Goal: Task Accomplishment & Management: Complete application form

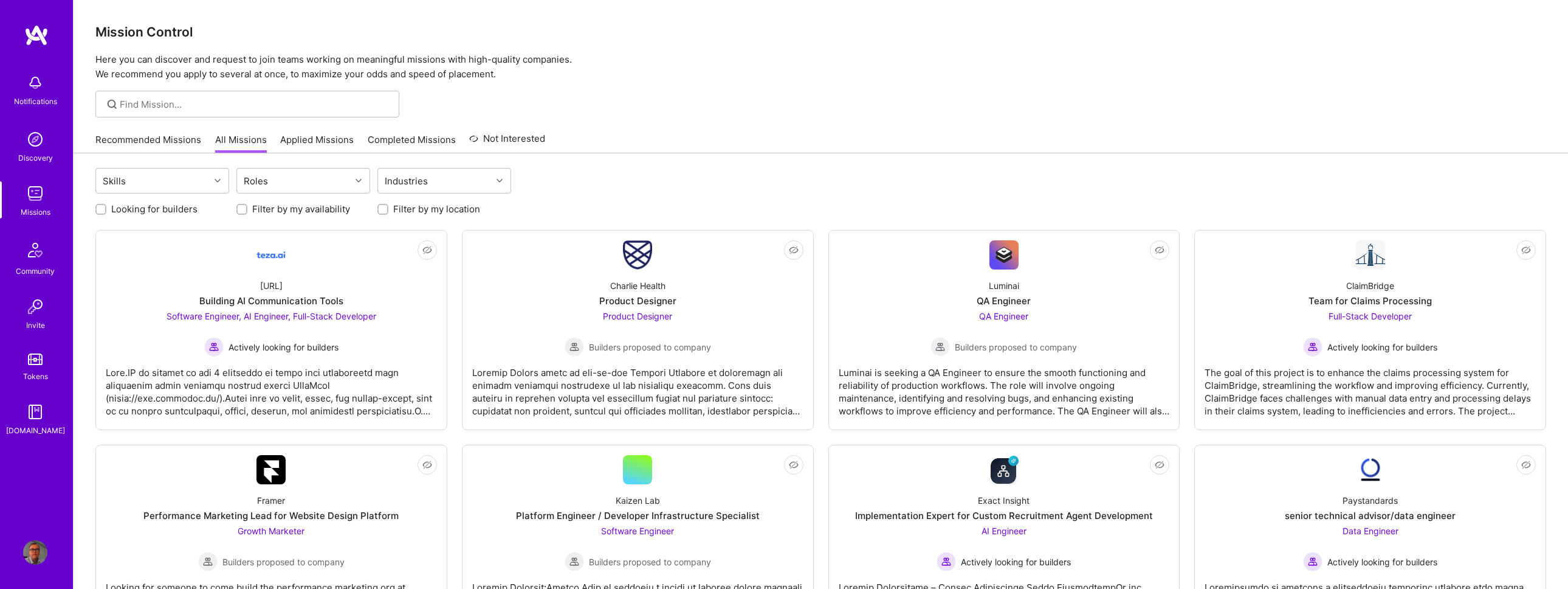
click at [41, 139] on img at bounding box center [35, 139] width 24 height 24
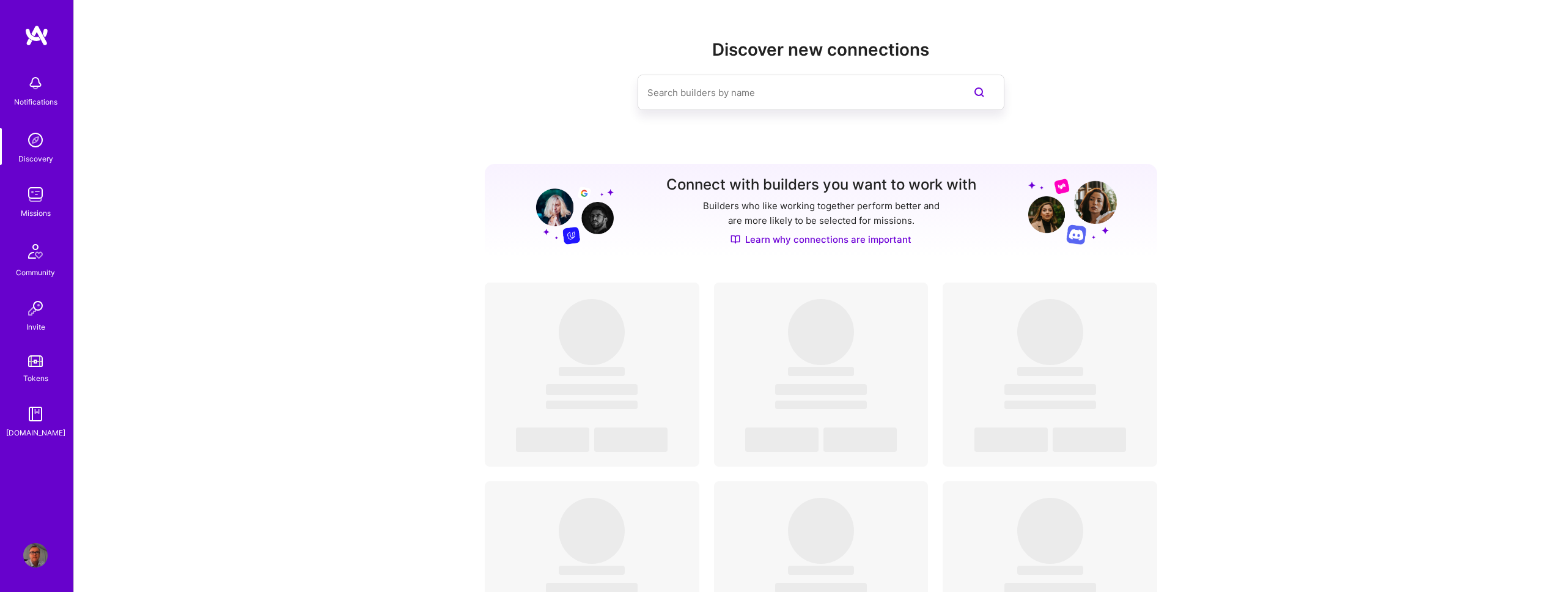
click at [40, 79] on img at bounding box center [35, 83] width 24 height 24
click at [38, 145] on img at bounding box center [35, 139] width 24 height 24
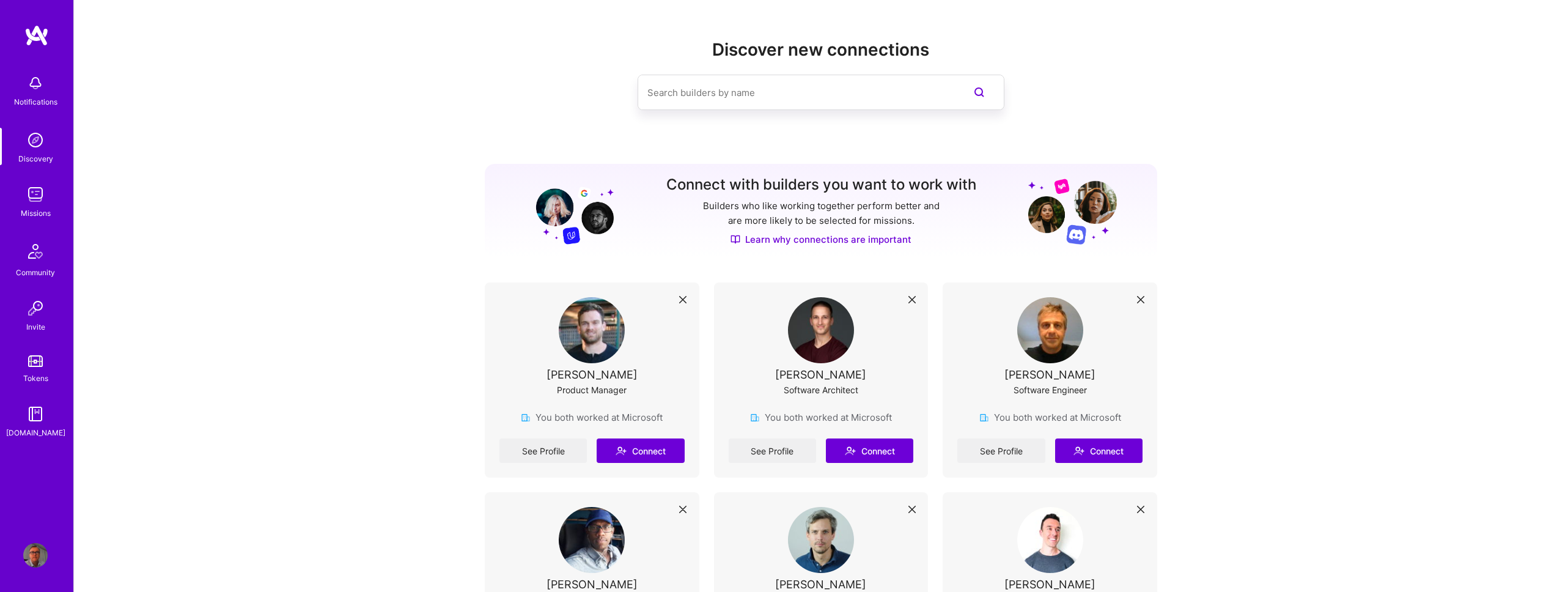
click at [31, 201] on img at bounding box center [35, 194] width 24 height 24
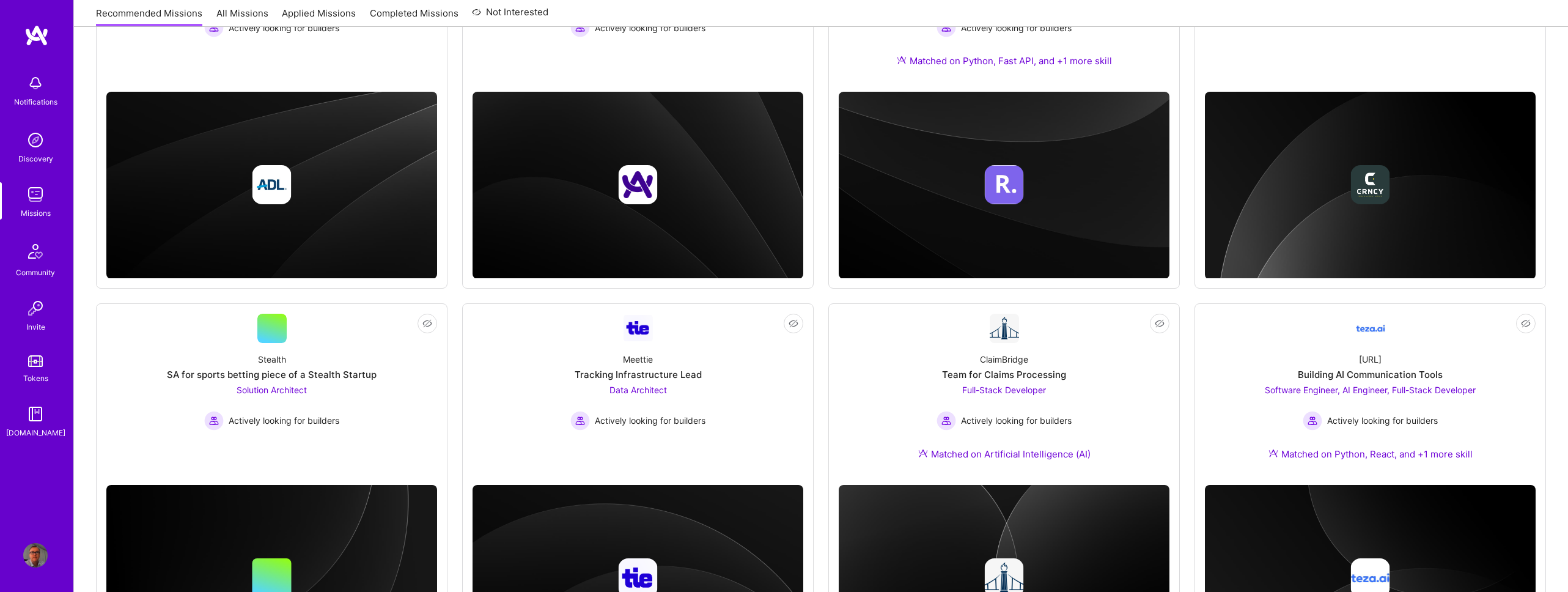
scroll to position [339, 0]
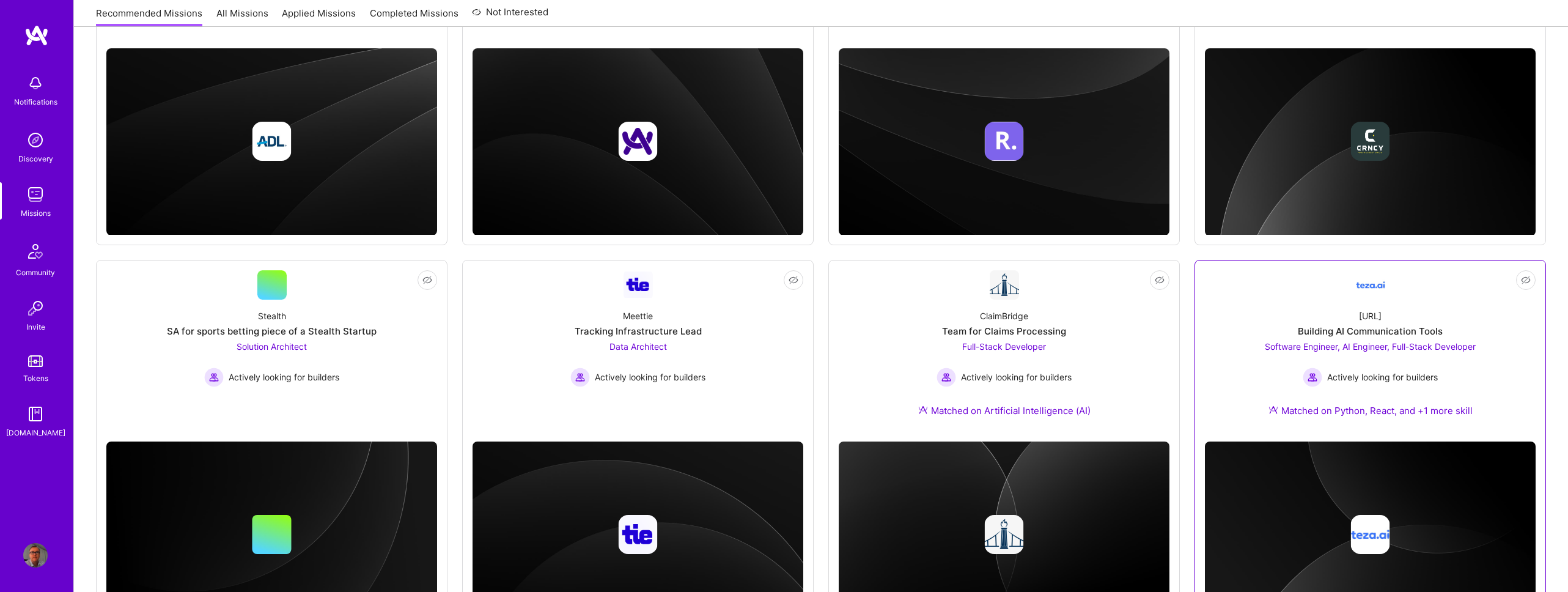
click at [1352, 351] on span "Software Engineer, AI Engineer, Full-Stack Developer" at bounding box center [1370, 346] width 211 height 11
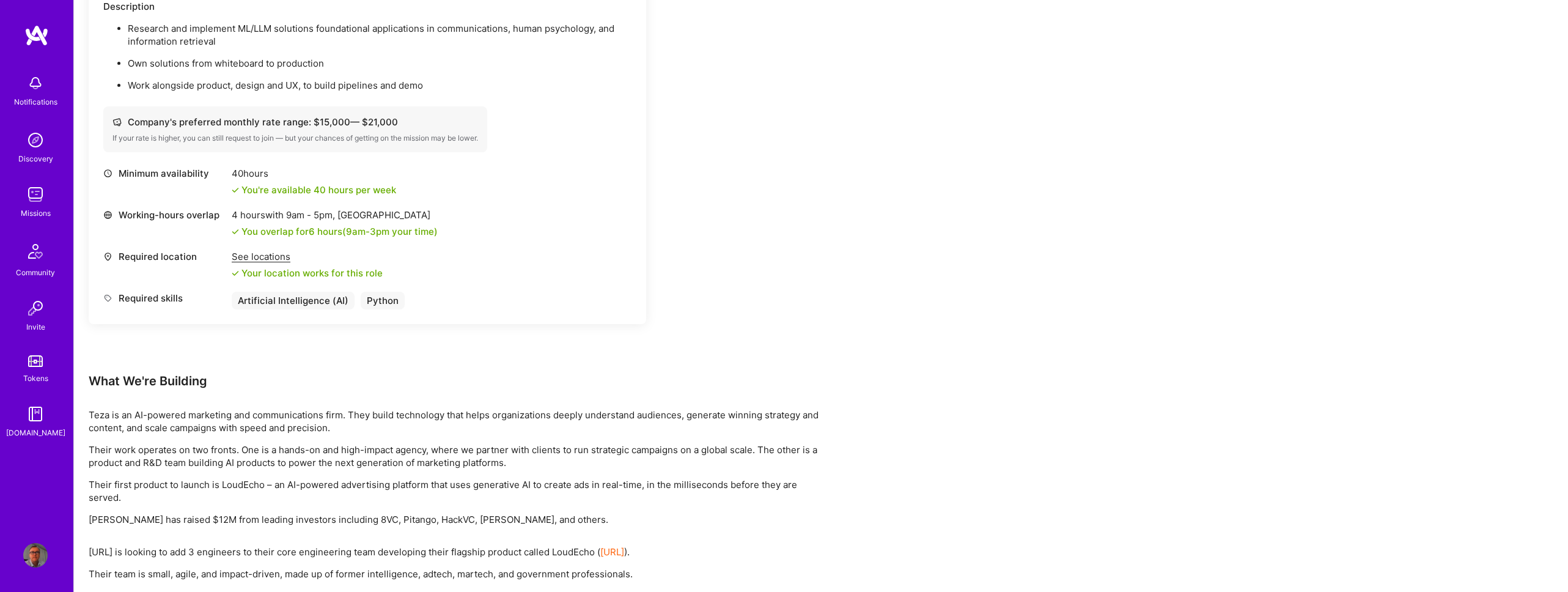
scroll to position [1391, 0]
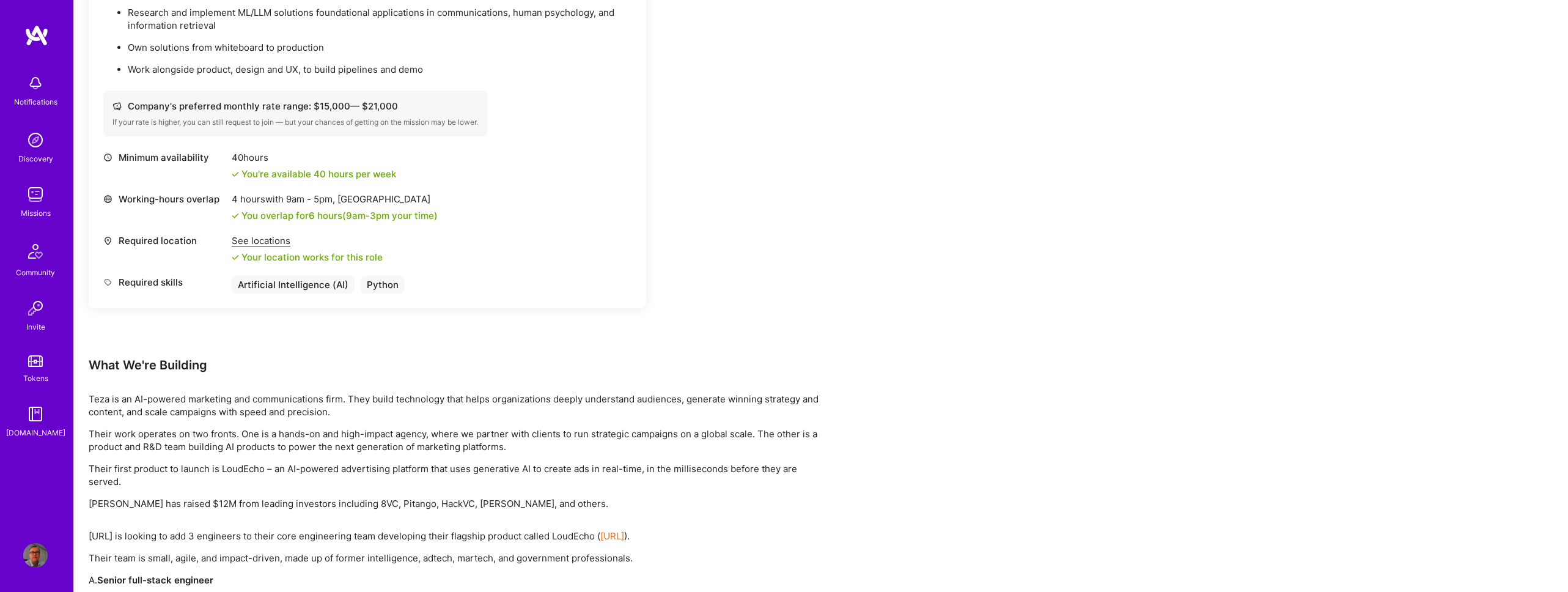
drag, startPoint x: 371, startPoint y: 400, endPoint x: 568, endPoint y: 395, distance: 197.1
click at [568, 395] on p "Teza is an AI-powered marketing and communications firm. They build technology …" at bounding box center [455, 405] width 733 height 25
drag, startPoint x: 785, startPoint y: 394, endPoint x: 556, endPoint y: 397, distance: 229.0
click at [559, 397] on p "Teza is an AI-powered marketing and communications firm. They build technology …" at bounding box center [455, 405] width 733 height 25
click at [550, 396] on p "Teza is an AI-powered marketing and communications firm. They build technology …" at bounding box center [455, 405] width 733 height 25
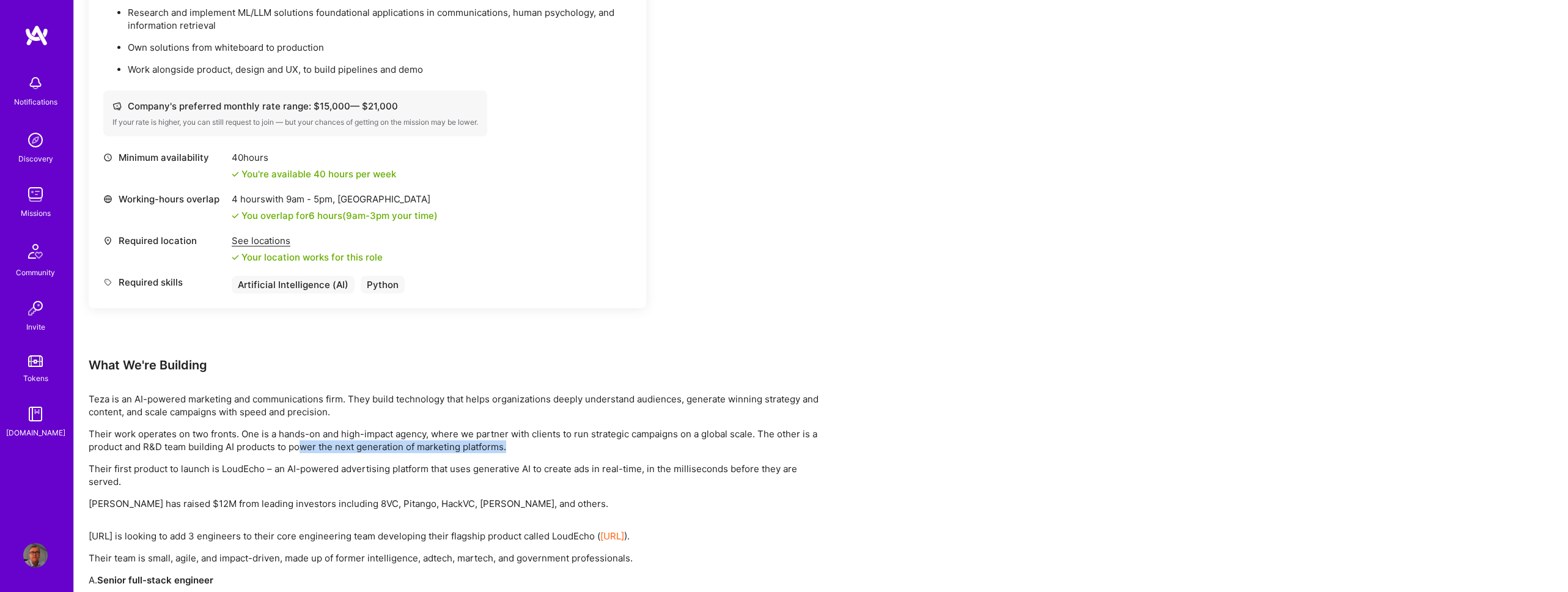
drag, startPoint x: 302, startPoint y: 448, endPoint x: 515, endPoint y: 442, distance: 213.1
click at [515, 442] on p "Their work operates on two fronts. One is a hands-on and high-impact agency, wh…" at bounding box center [455, 440] width 733 height 25
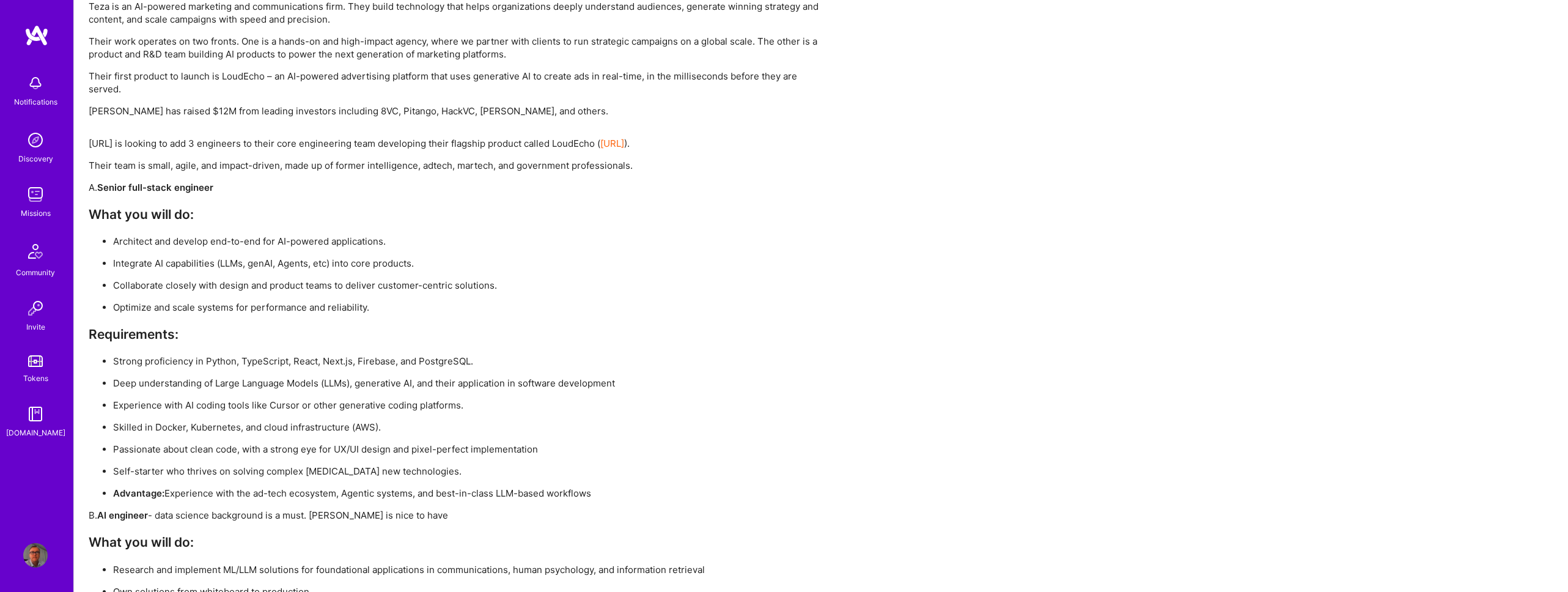
scroll to position [1461, 0]
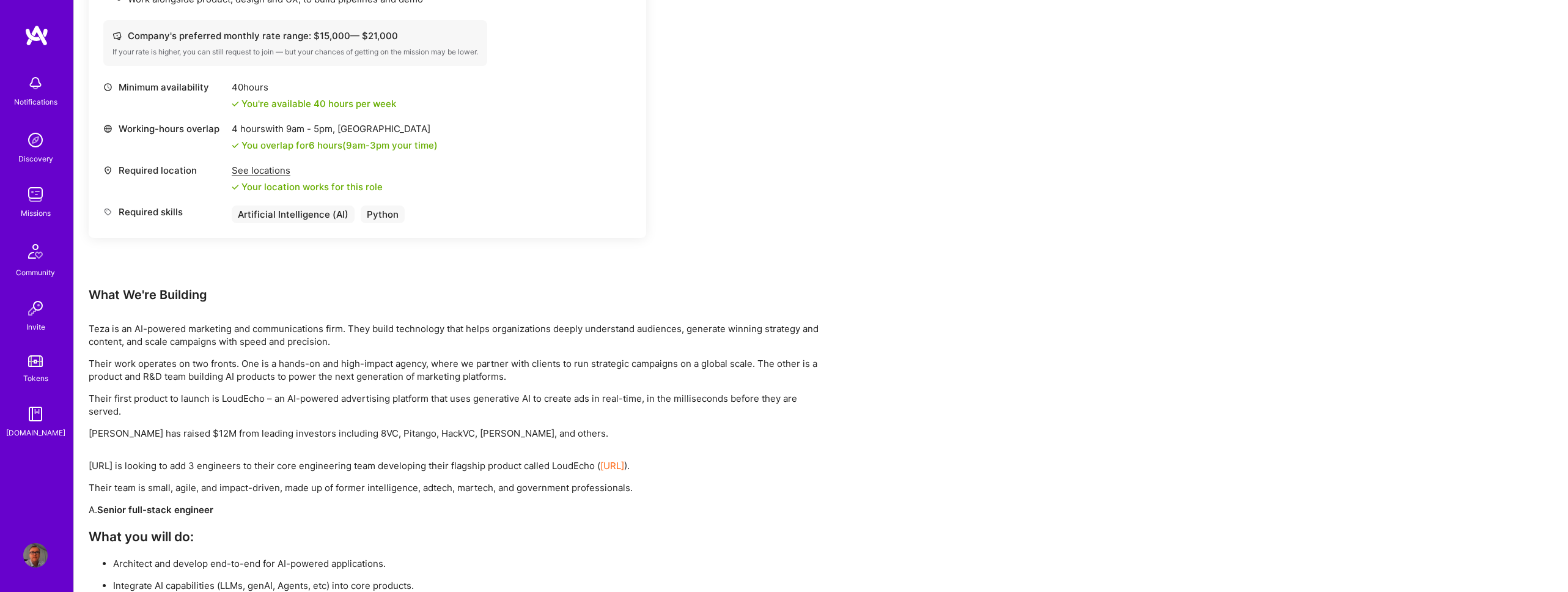
click at [857, 229] on div "Earn tokens for inviting a new [PERSON_NAME] to this mission Do you know the pe…" at bounding box center [821, 1] width 1494 height 2596
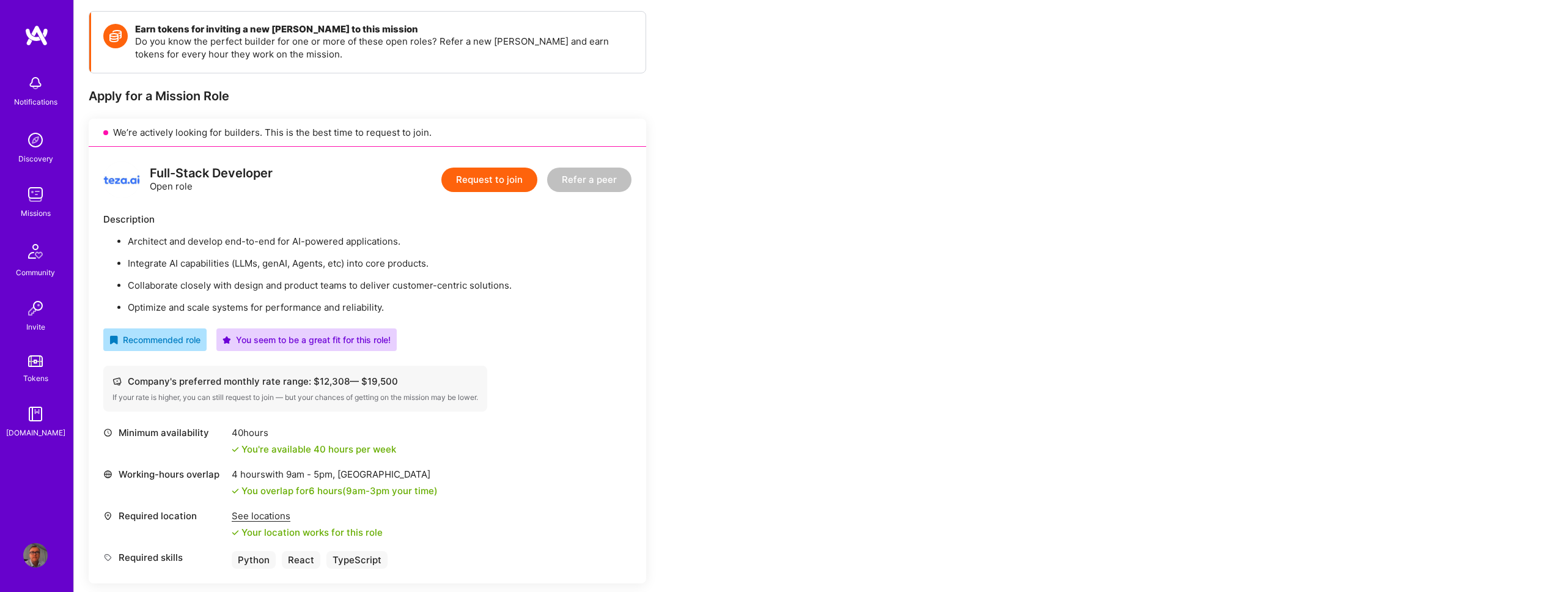
scroll to position [0, 0]
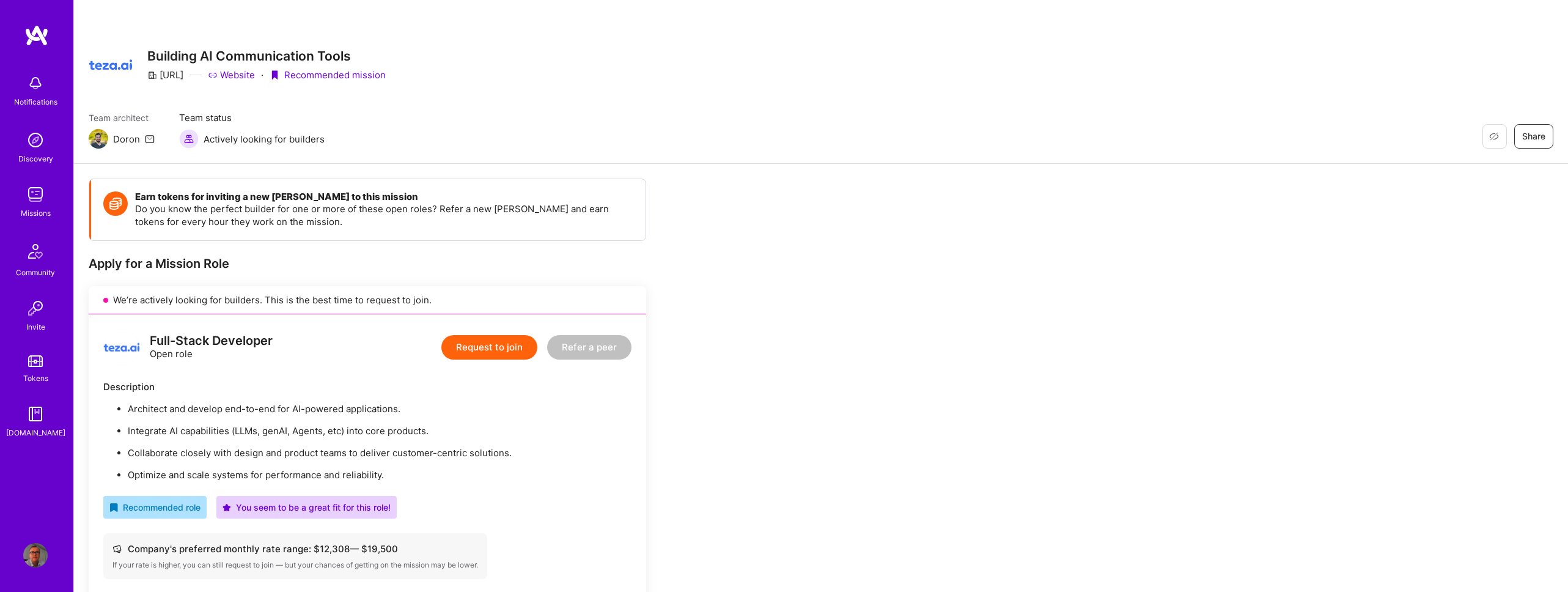
click at [35, 91] on img at bounding box center [35, 83] width 24 height 24
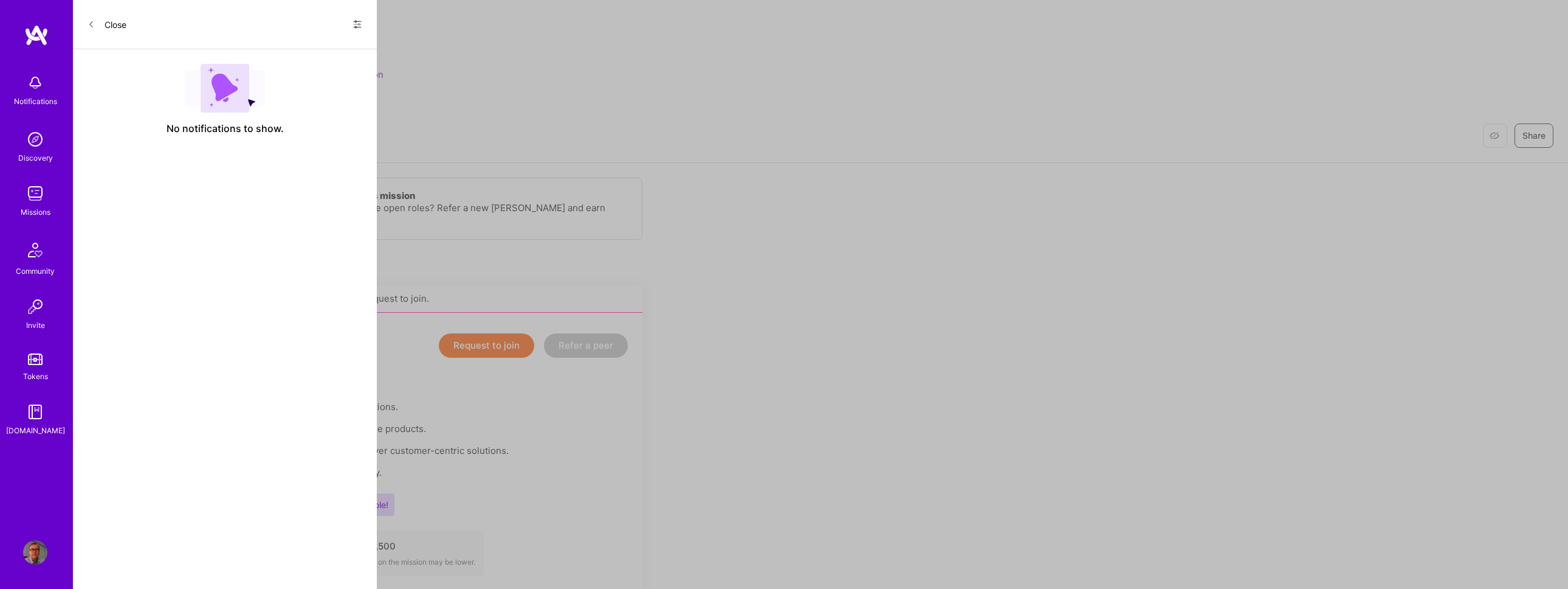
click at [234, 128] on span "No notifications to show." at bounding box center [225, 128] width 117 height 13
click at [359, 27] on icon at bounding box center [358, 24] width 8 height 8
click at [311, 45] on span "Show all notifications" at bounding box center [272, 49] width 84 height 13
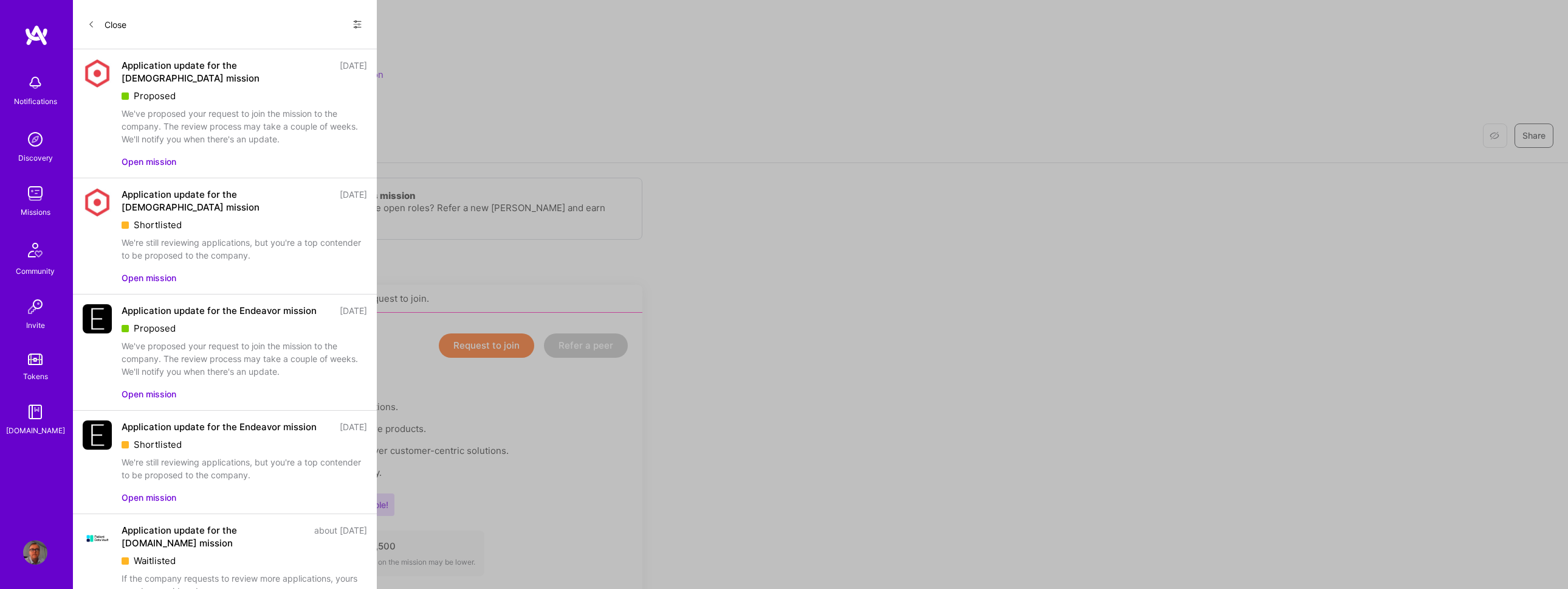
click at [167, 159] on button "Open mission" at bounding box center [148, 161] width 54 height 13
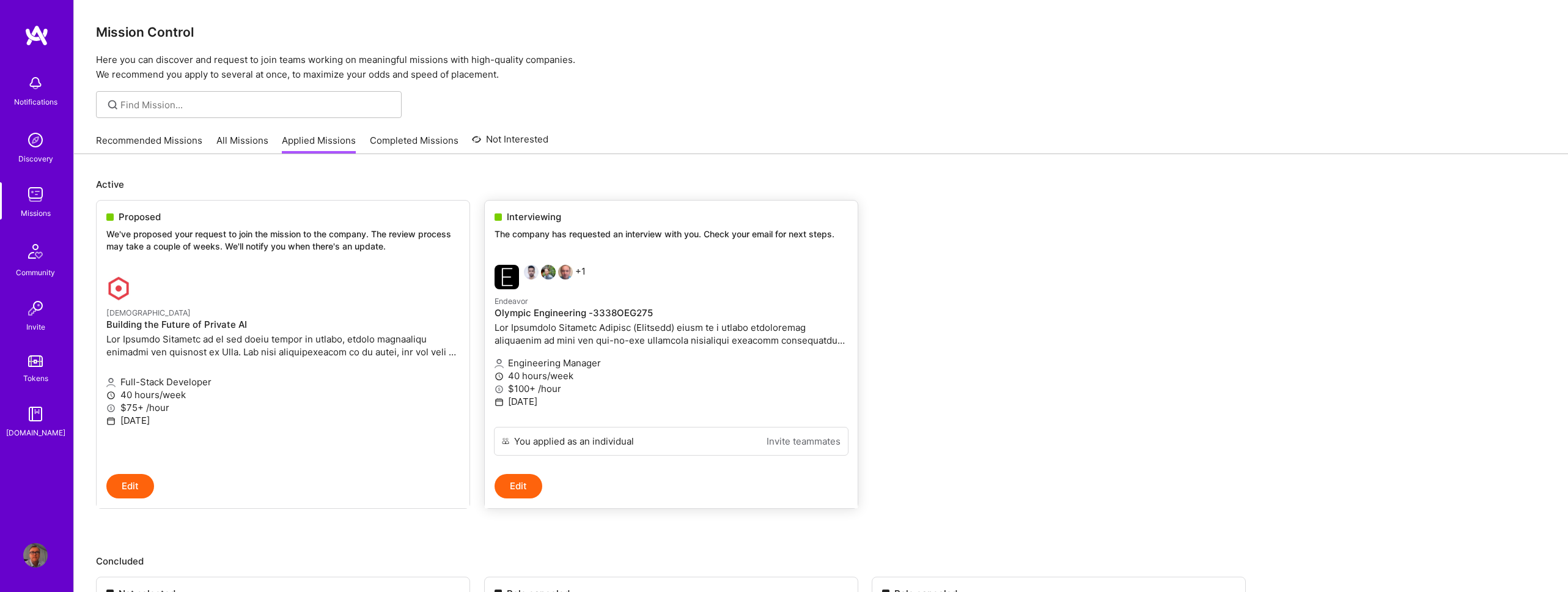
click at [519, 487] on button "Edit" at bounding box center [518, 486] width 48 height 24
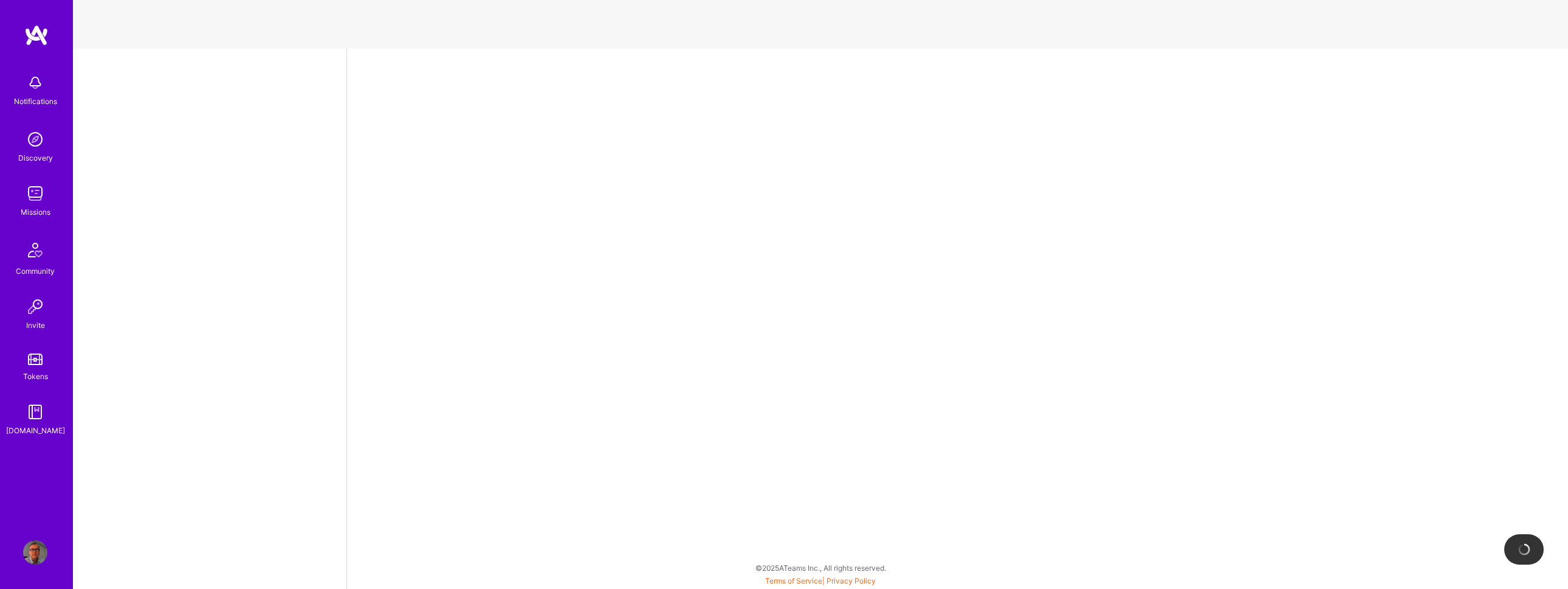
select select "GB"
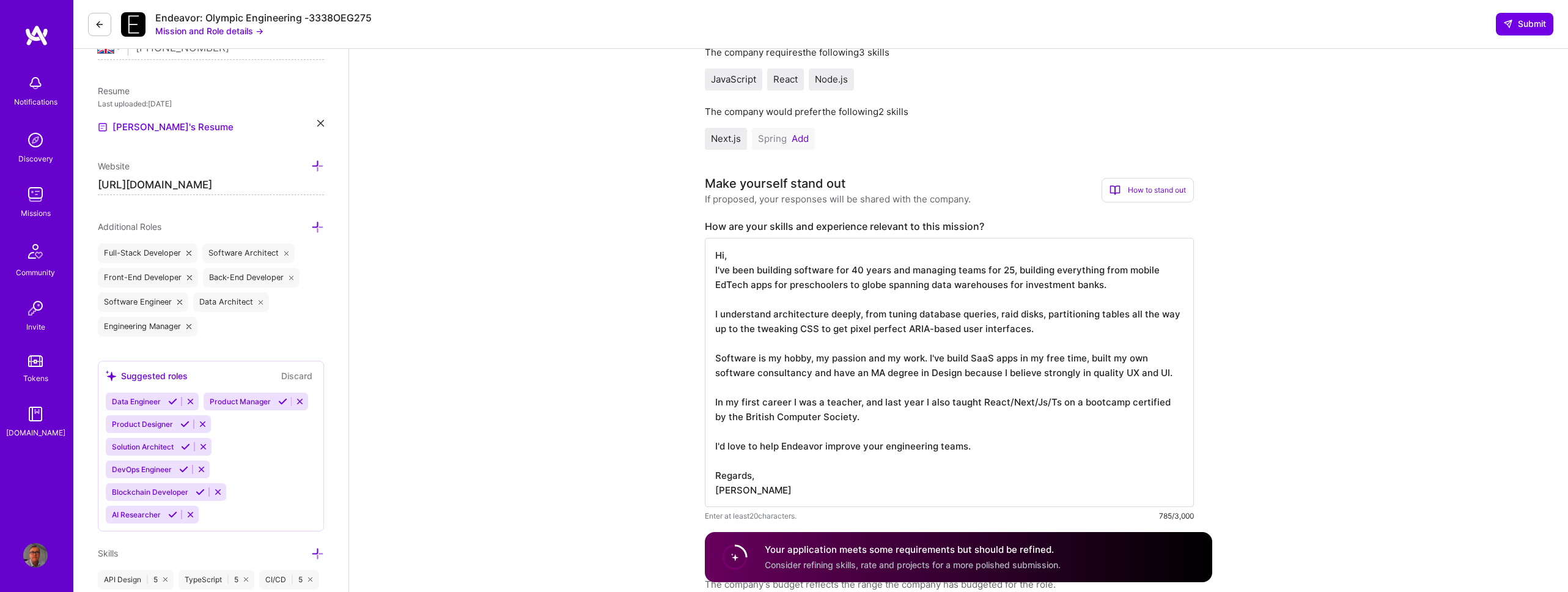
scroll to position [319, 0]
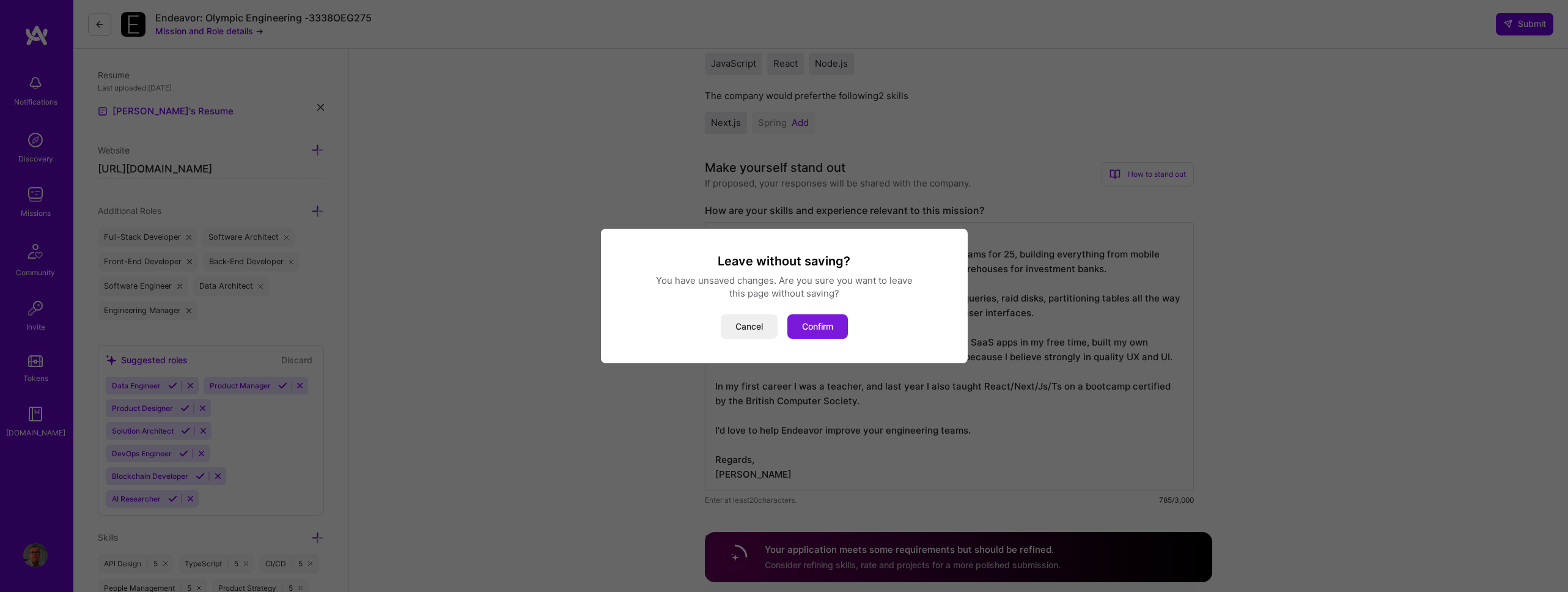
click at [816, 324] on button "Confirm" at bounding box center [817, 326] width 60 height 24
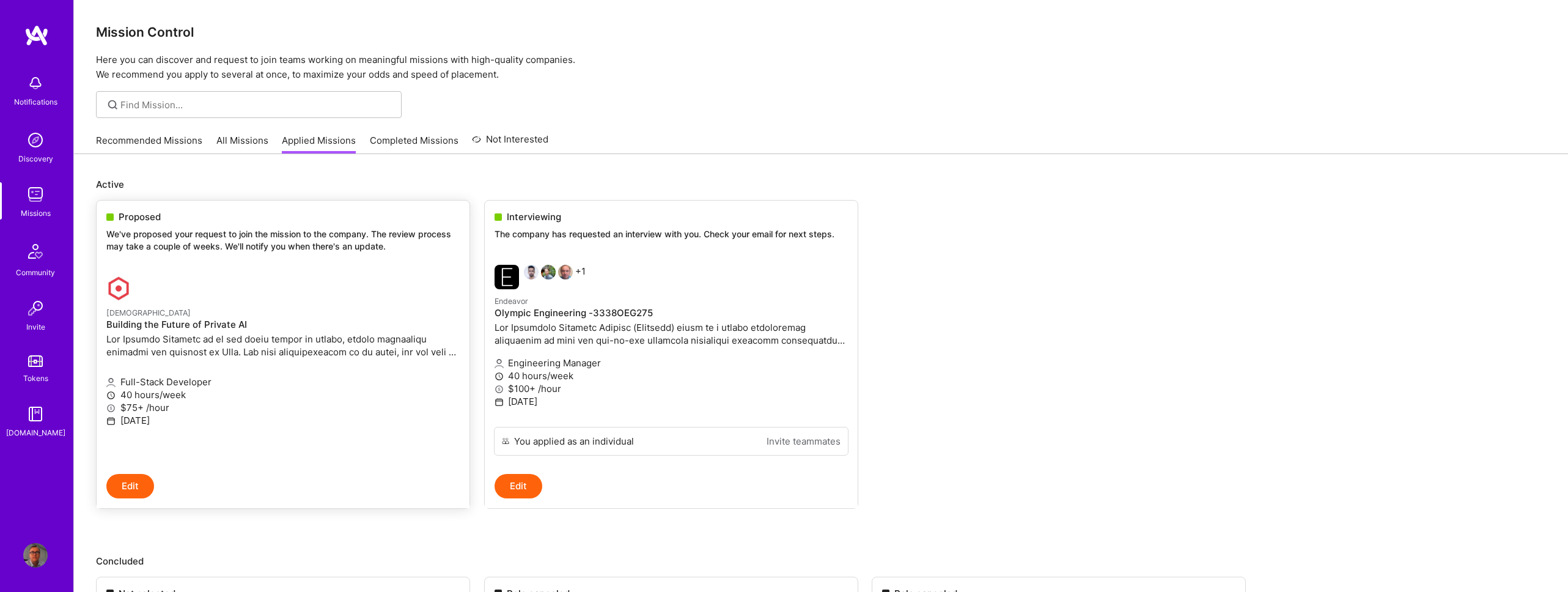
click at [314, 321] on h4 "Building the Future of Private AI" at bounding box center [283, 324] width 353 height 11
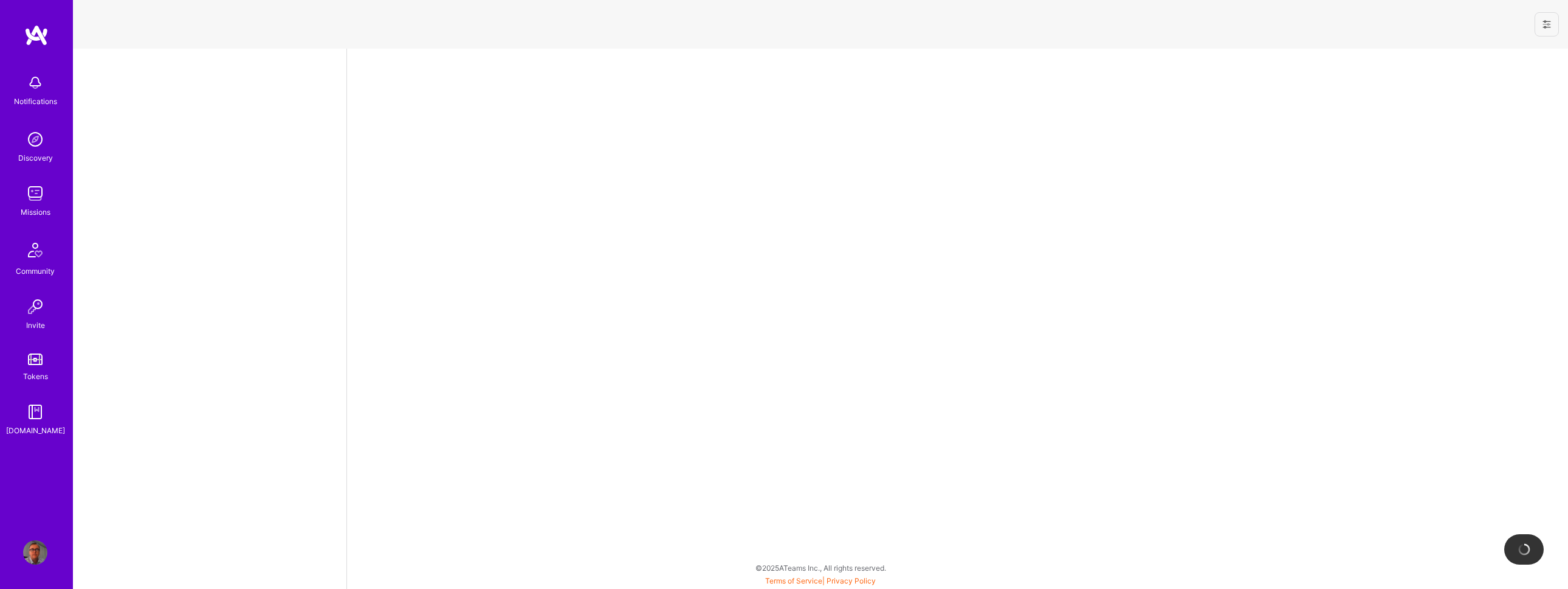
select select "GB"
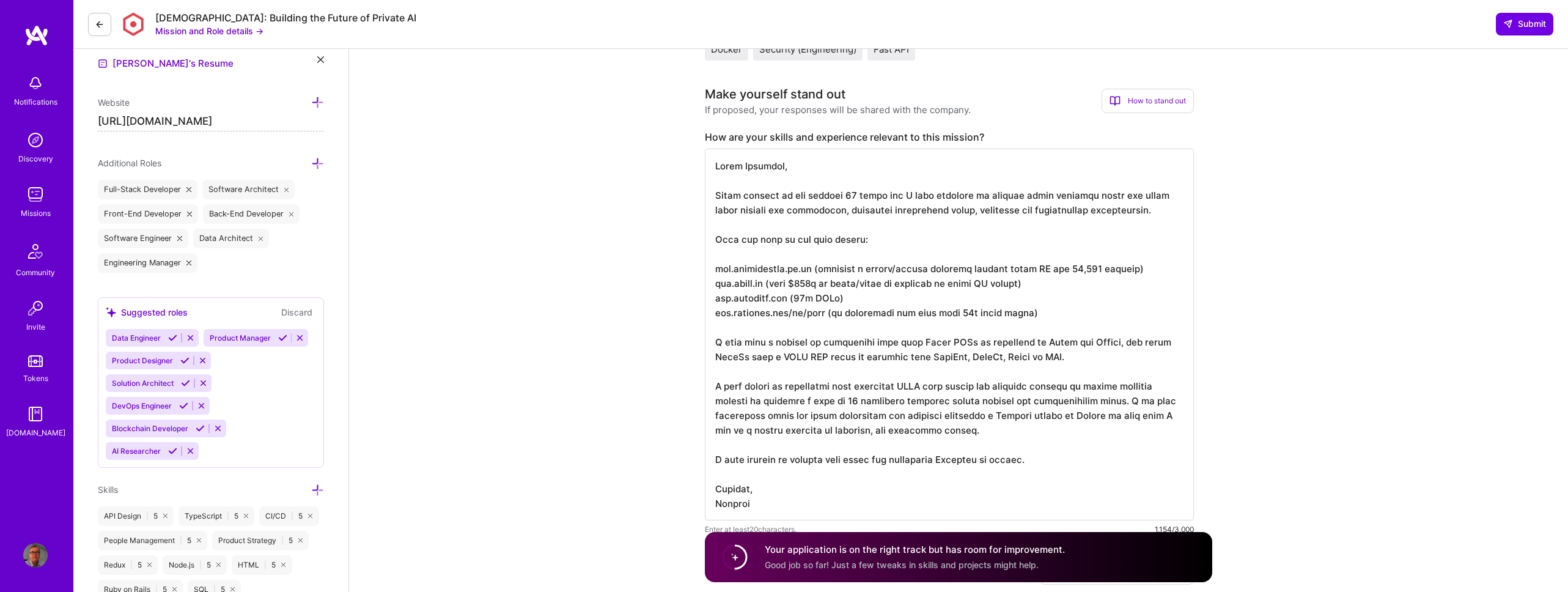
scroll to position [375, 0]
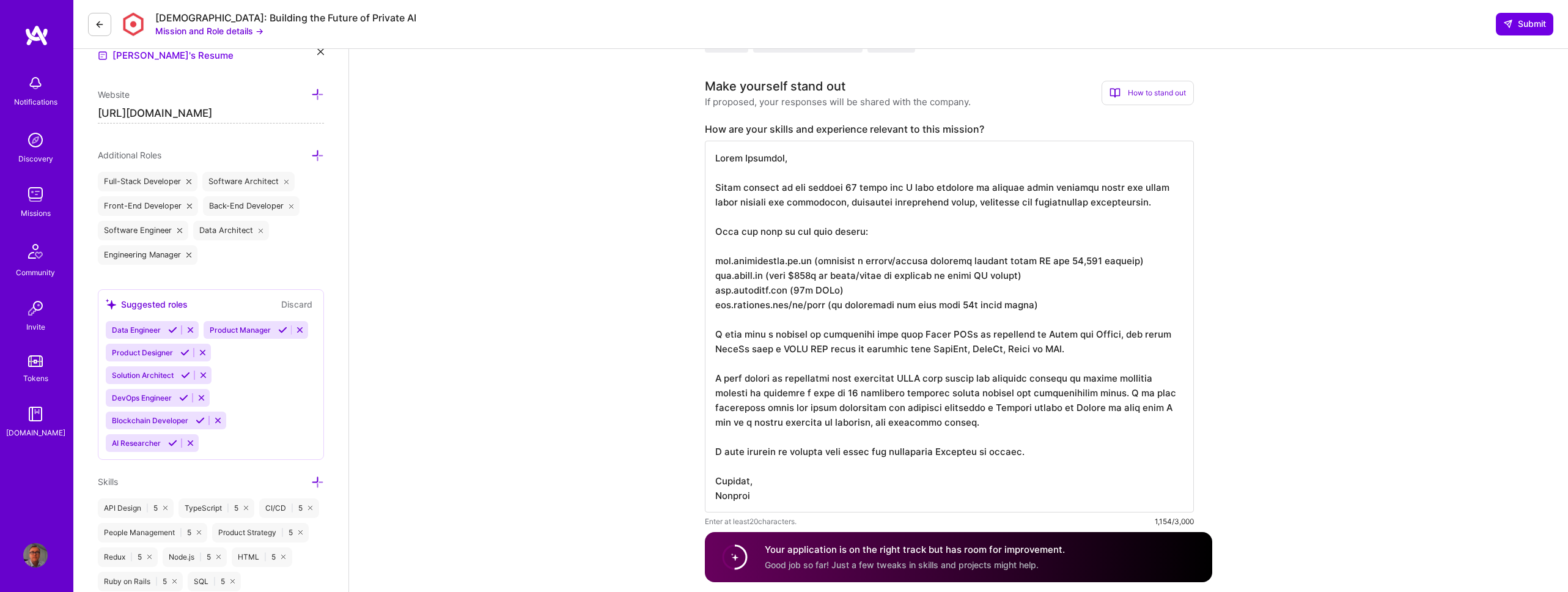
drag, startPoint x: 717, startPoint y: 184, endPoint x: 778, endPoint y: 493, distance: 315.0
click at [778, 493] on textarea at bounding box center [949, 326] width 489 height 372
click at [797, 279] on textarea at bounding box center [949, 326] width 489 height 372
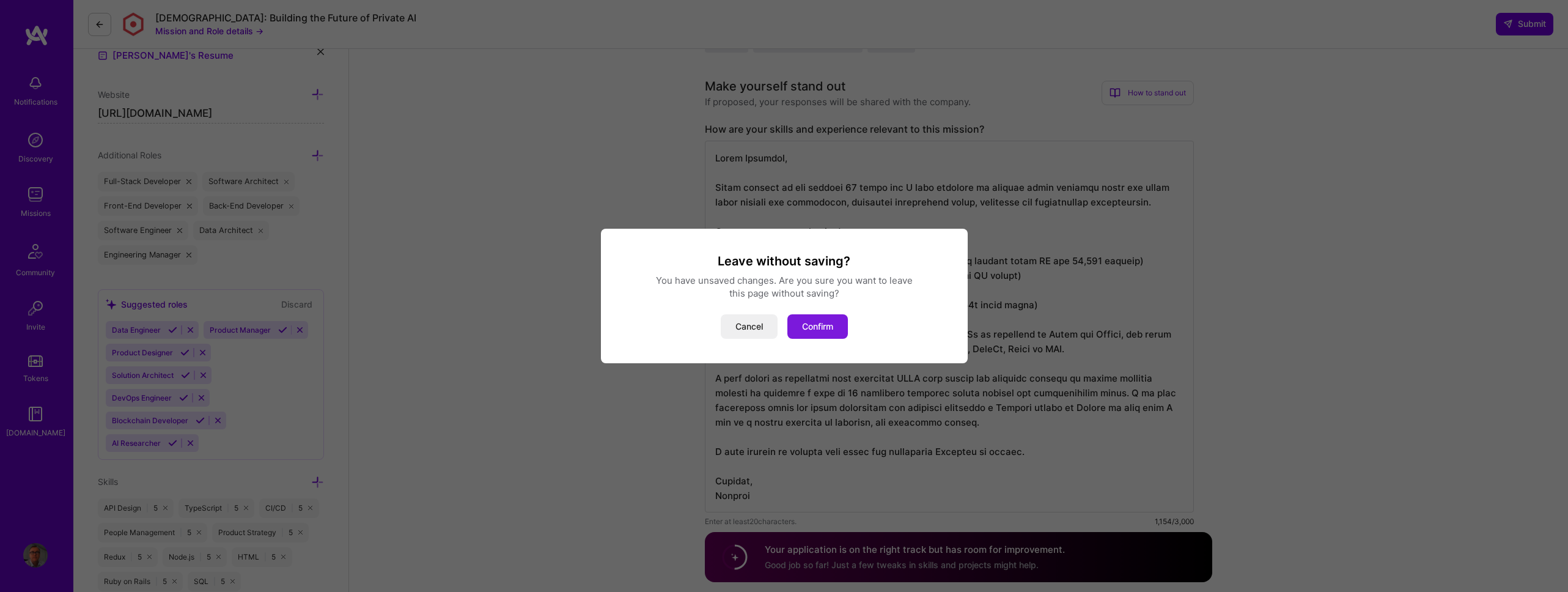
click at [812, 325] on button "Confirm" at bounding box center [817, 326] width 60 height 24
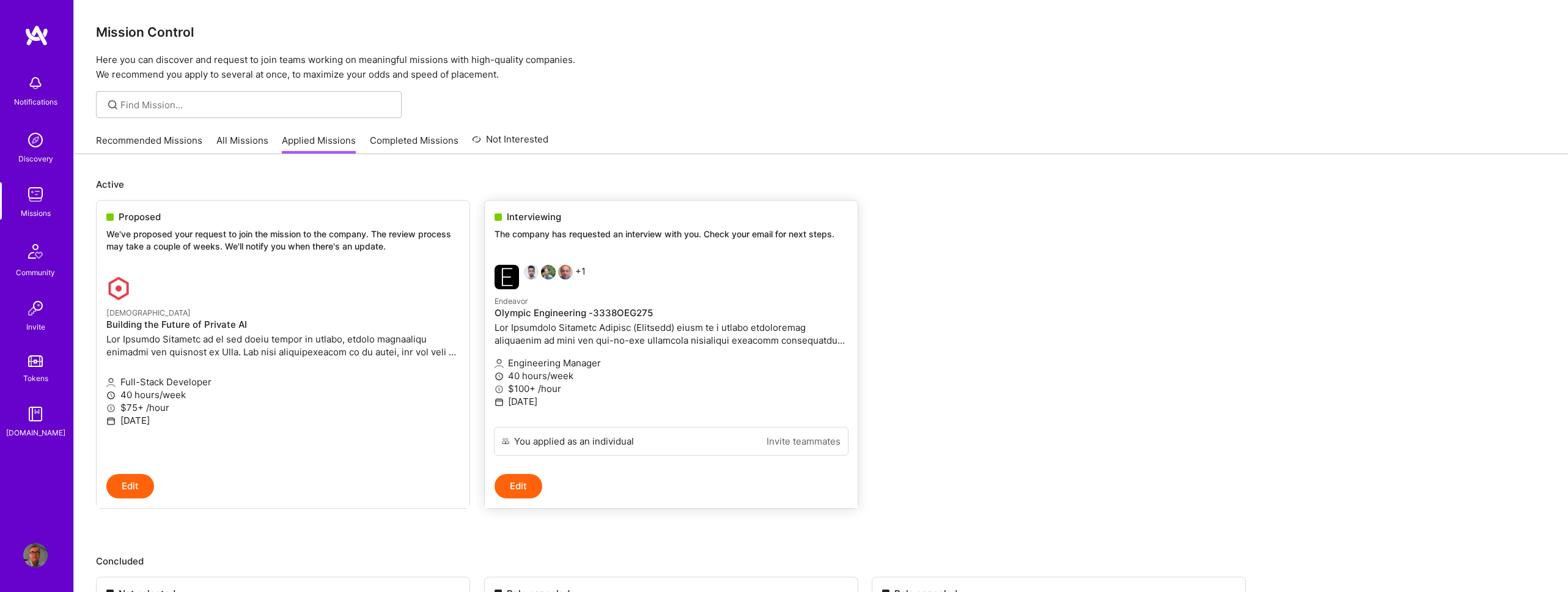
click at [631, 298] on p "Endeavor" at bounding box center [671, 300] width 353 height 14
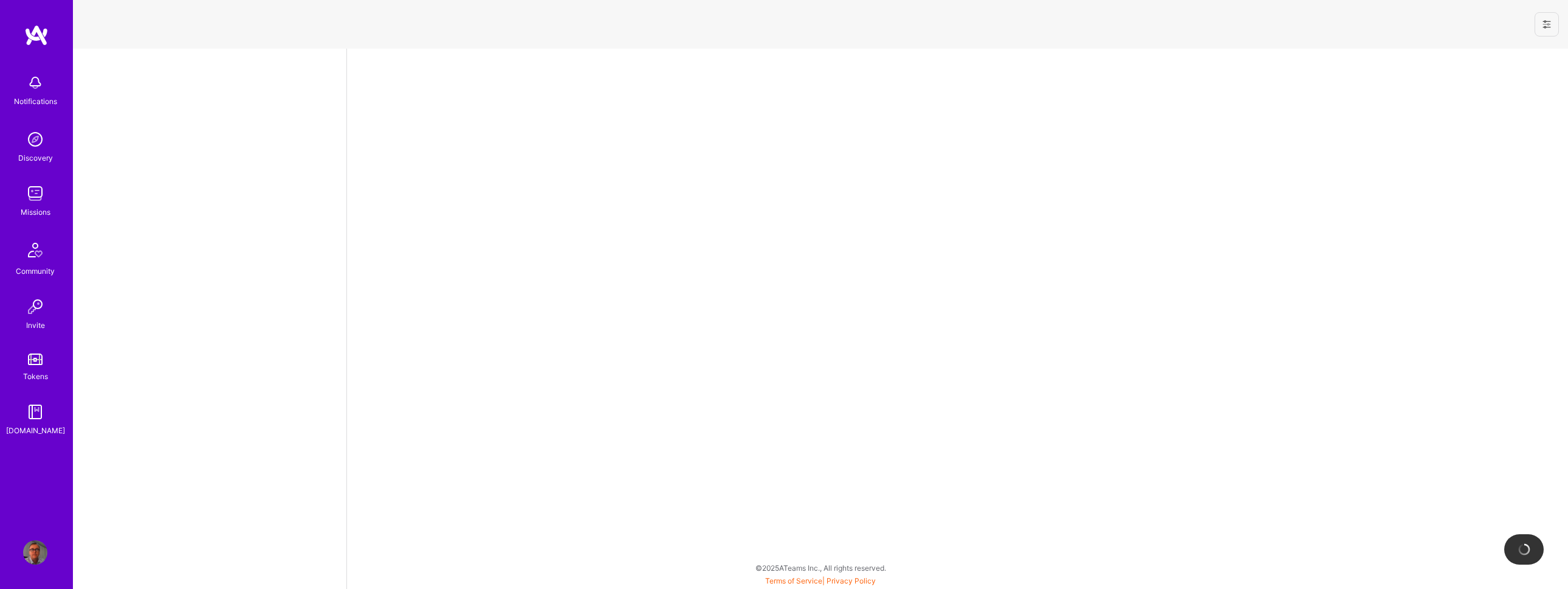
select select "GB"
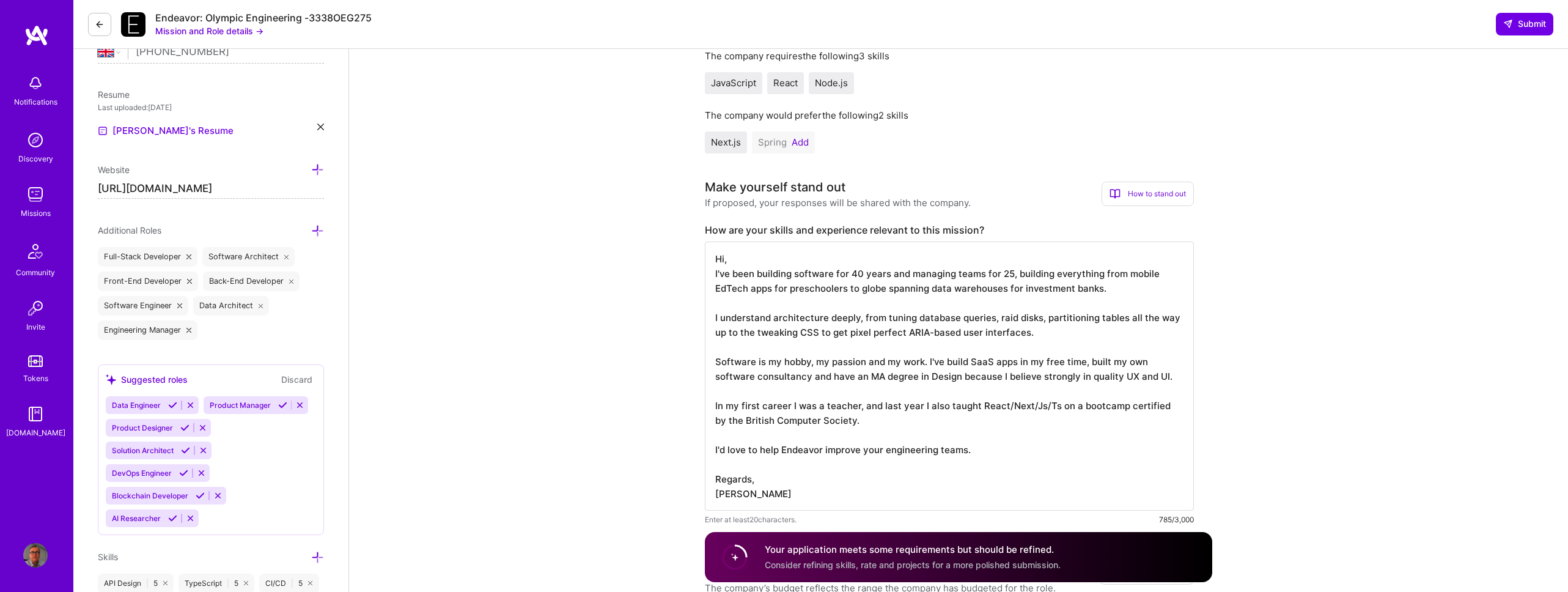
scroll to position [329, 0]
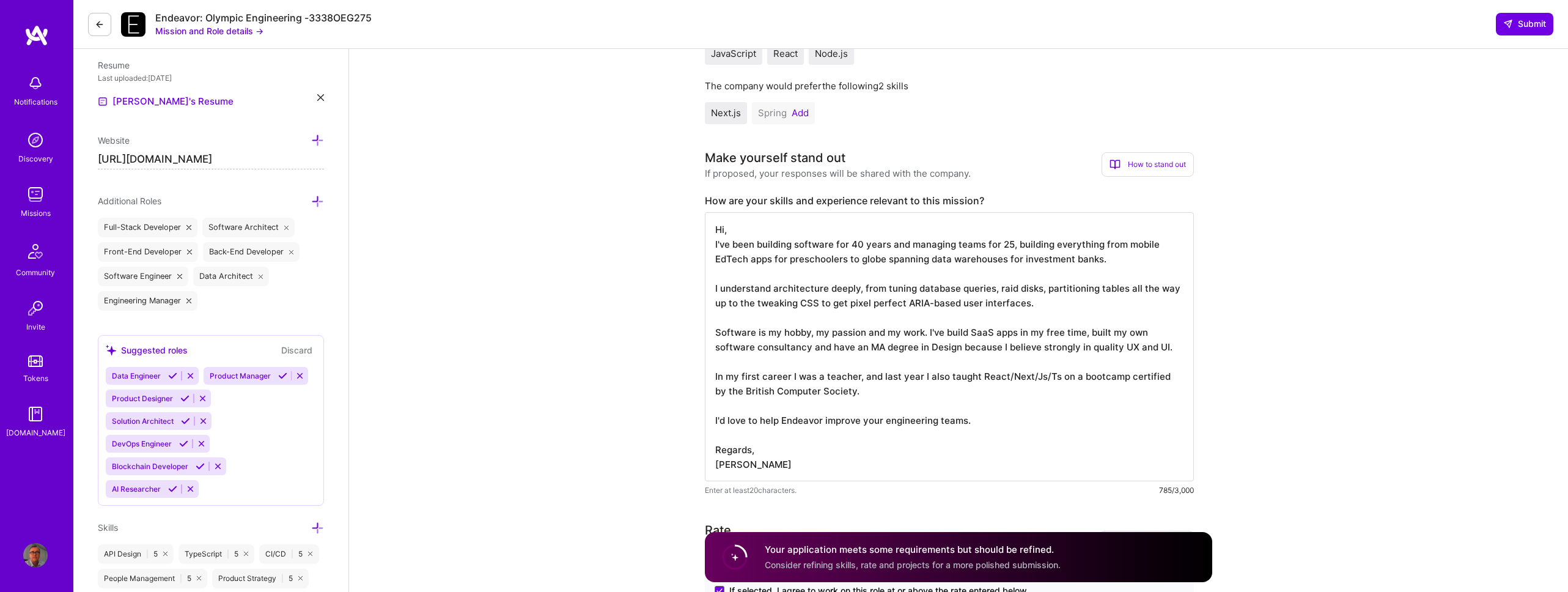
drag, startPoint x: 1109, startPoint y: 259, endPoint x: 710, endPoint y: 240, distance: 399.5
click at [710, 240] on textarea "Hi, I've been building software for 40 years and managing teams for 25, buildin…" at bounding box center [949, 346] width 489 height 269
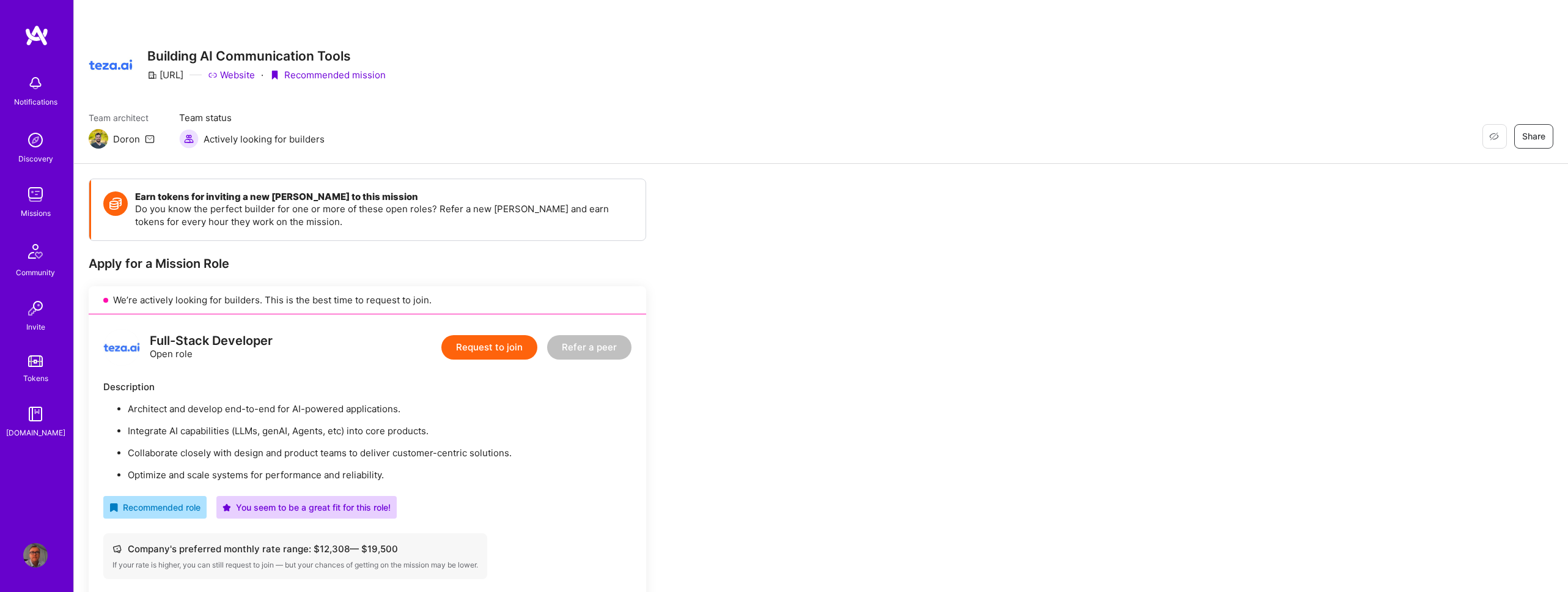
click at [490, 349] on button "Request to join" at bounding box center [490, 346] width 96 height 24
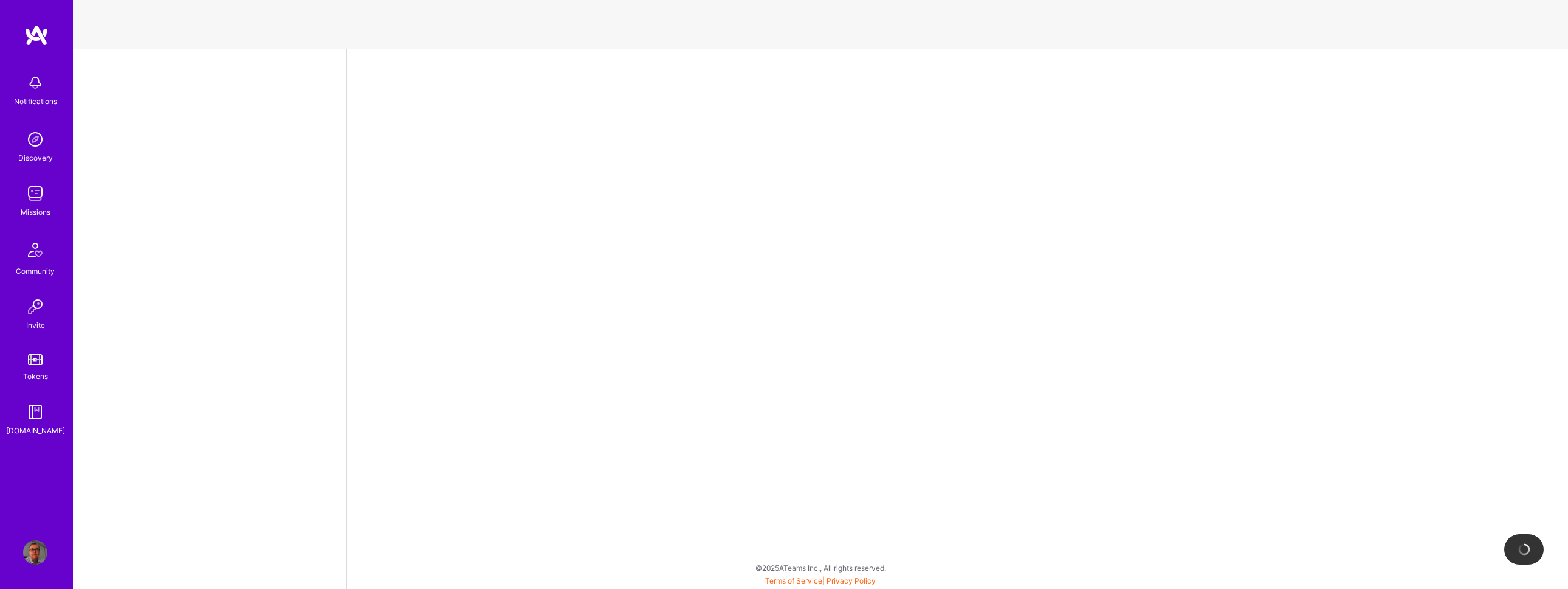
select select "GB"
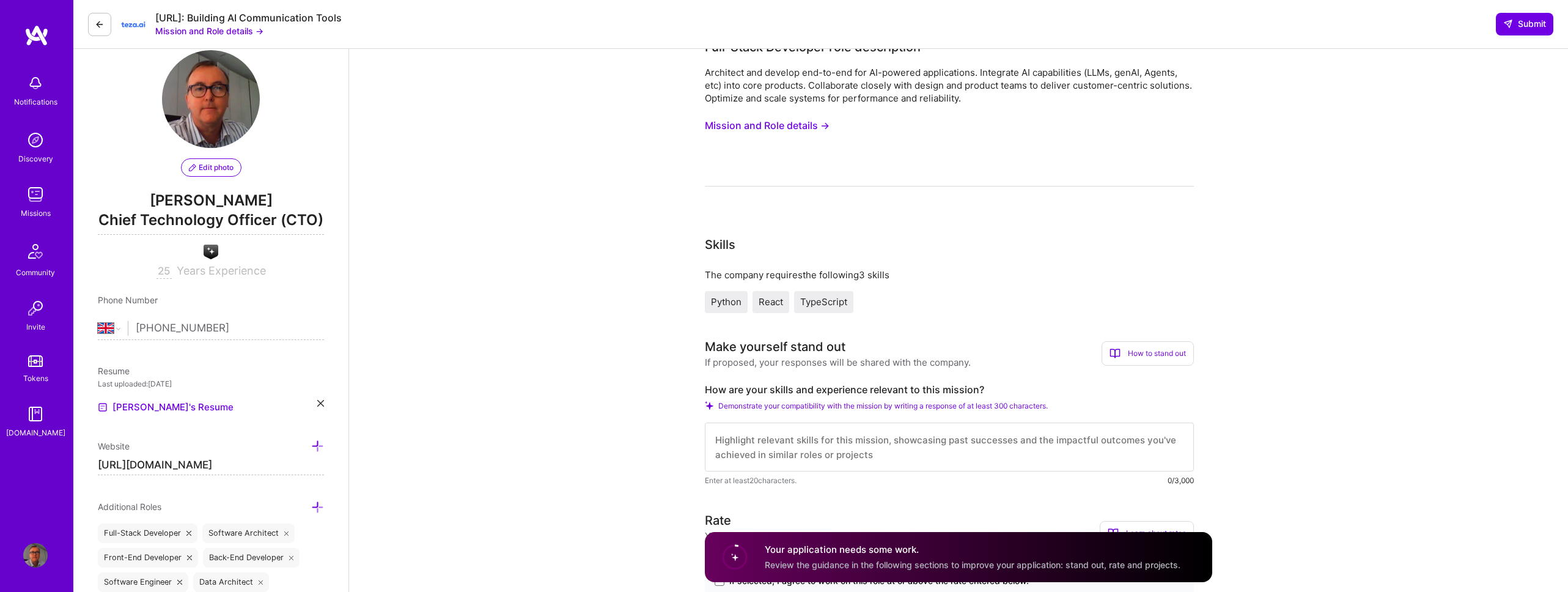
scroll to position [155, 0]
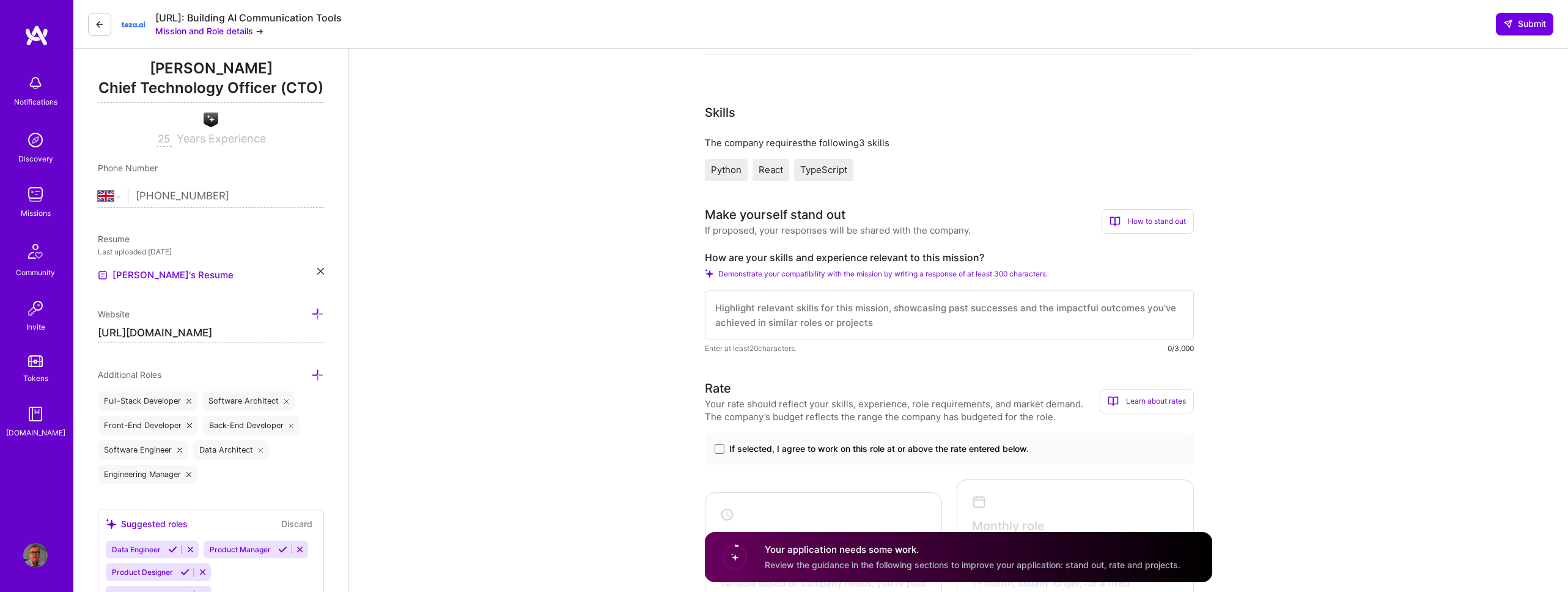
click at [789, 314] on textarea at bounding box center [949, 315] width 489 height 49
paste textarea "Since selling my own startup 12 years ago I have focussed on helping other star…"
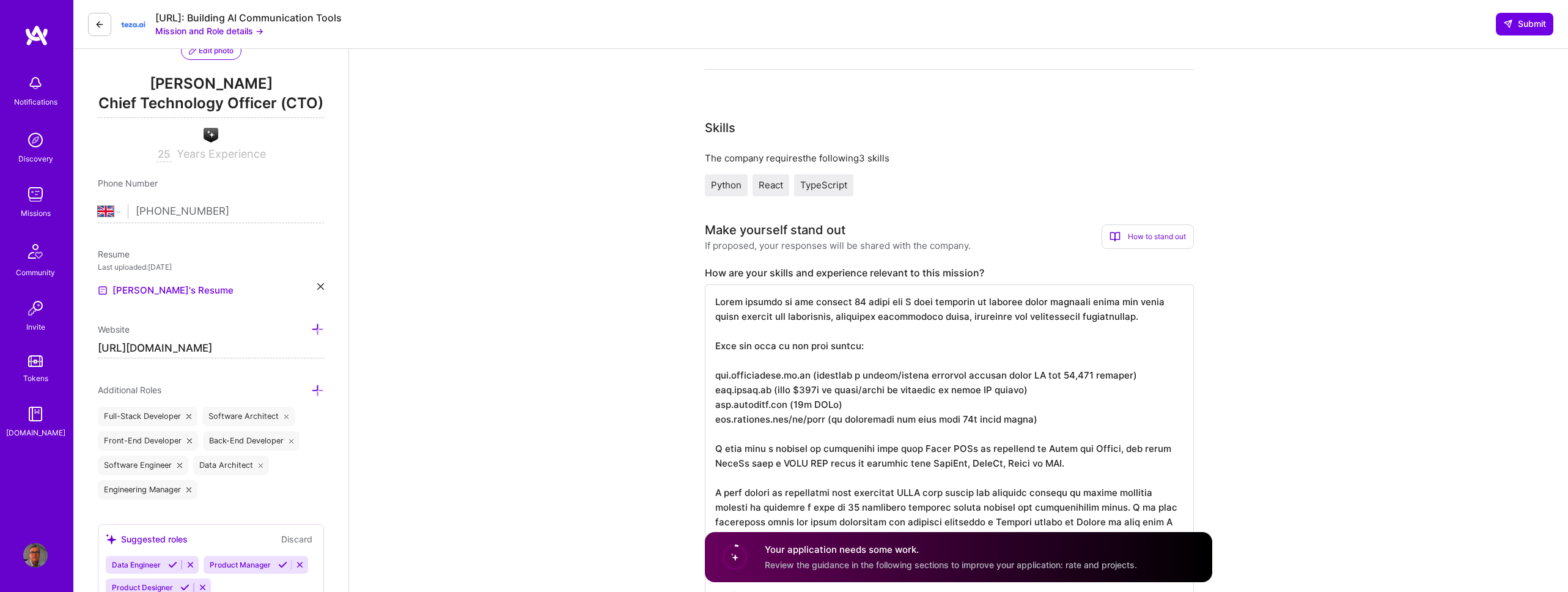
scroll to position [124, 0]
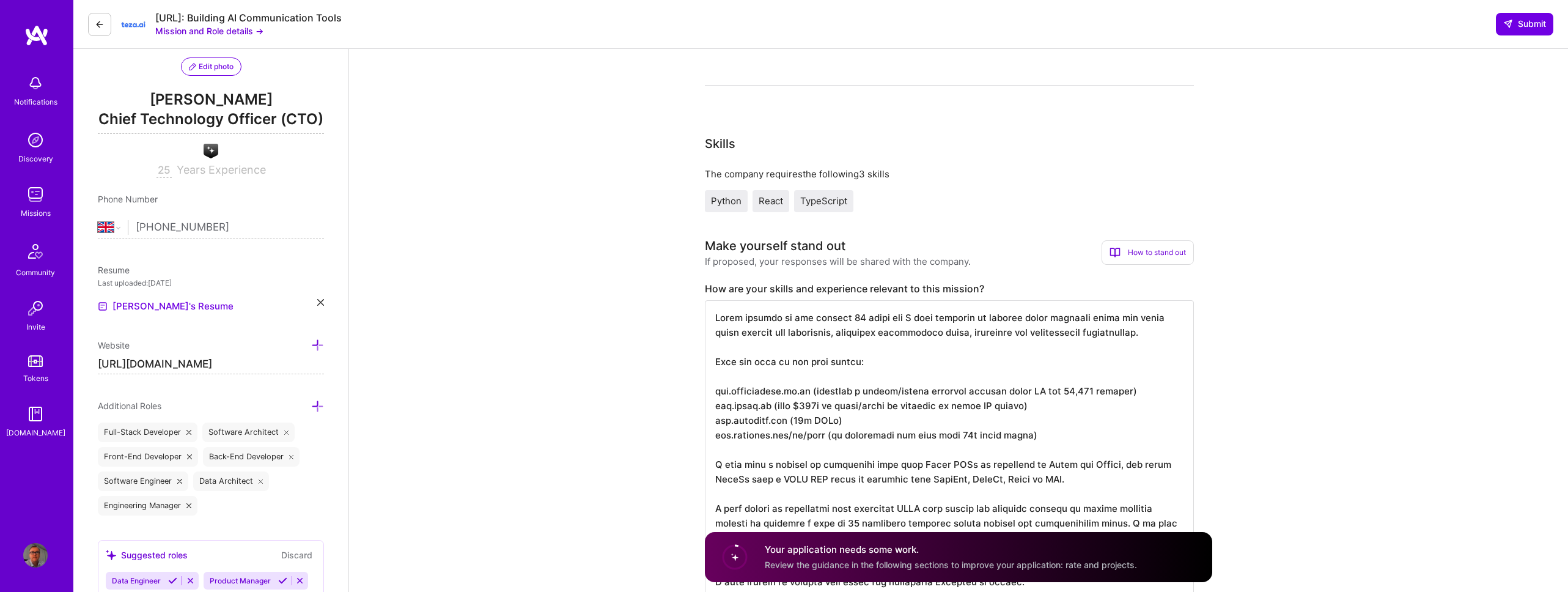
click at [715, 318] on textarea at bounding box center [949, 471] width 489 height 342
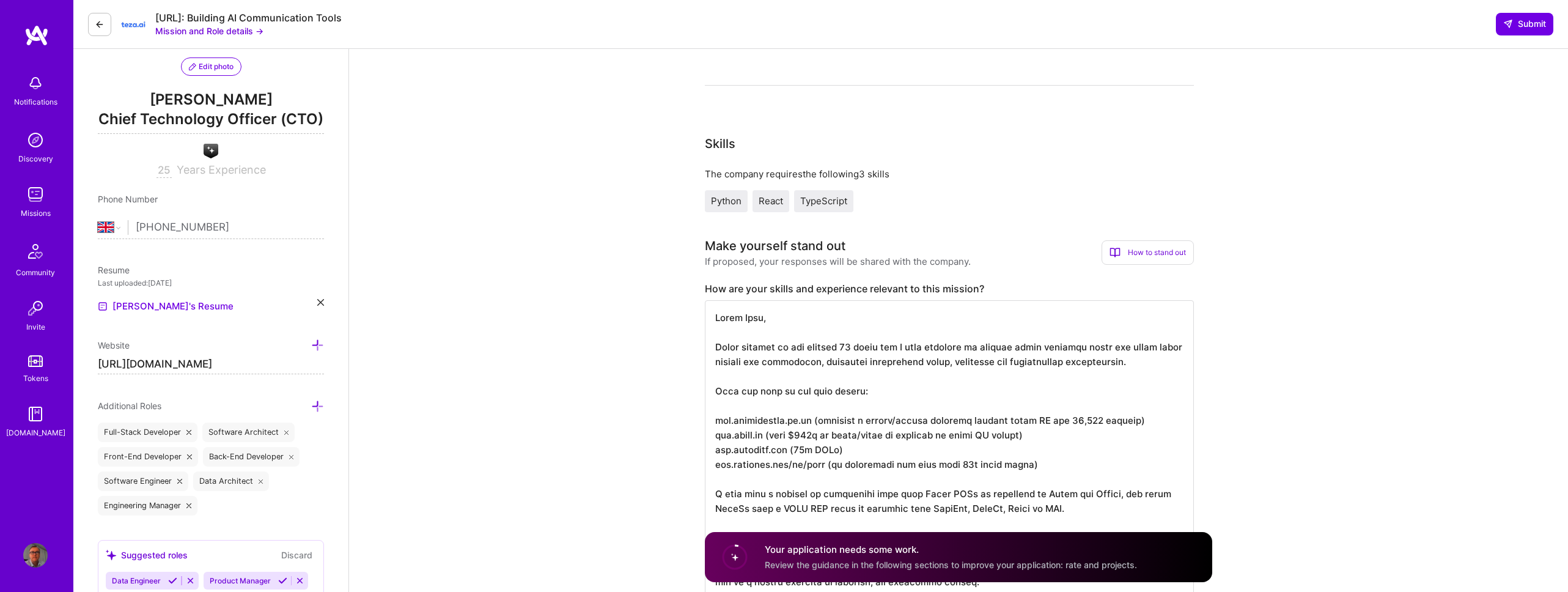
scroll to position [1, 0]
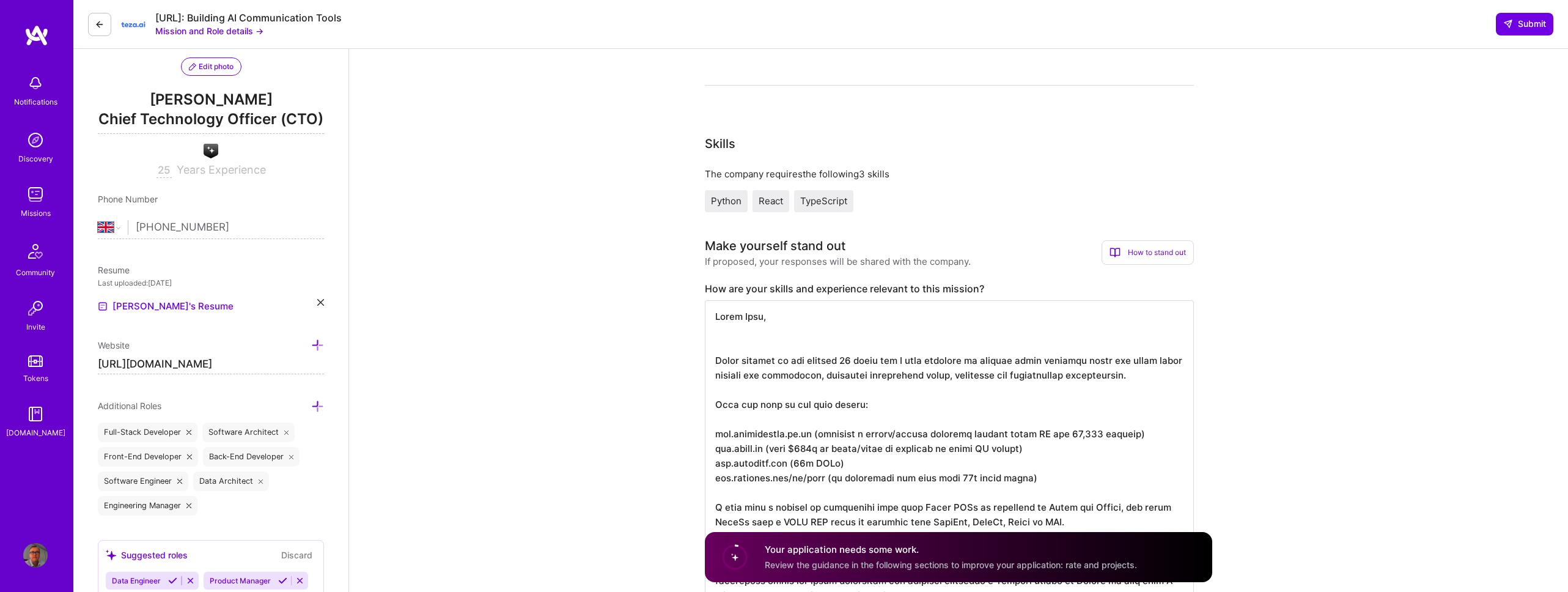
paste textarea "I've been building software for 40 years and managing teams for 25, building ev…"
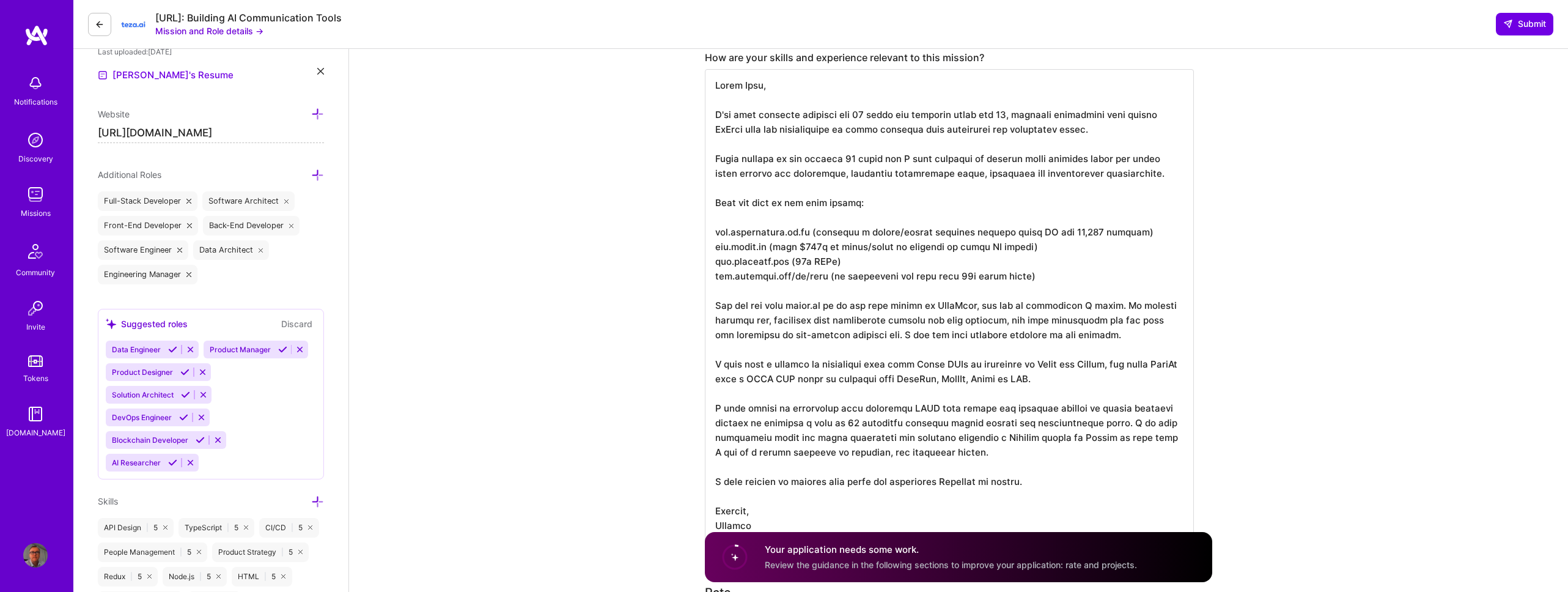
scroll to position [371, 0]
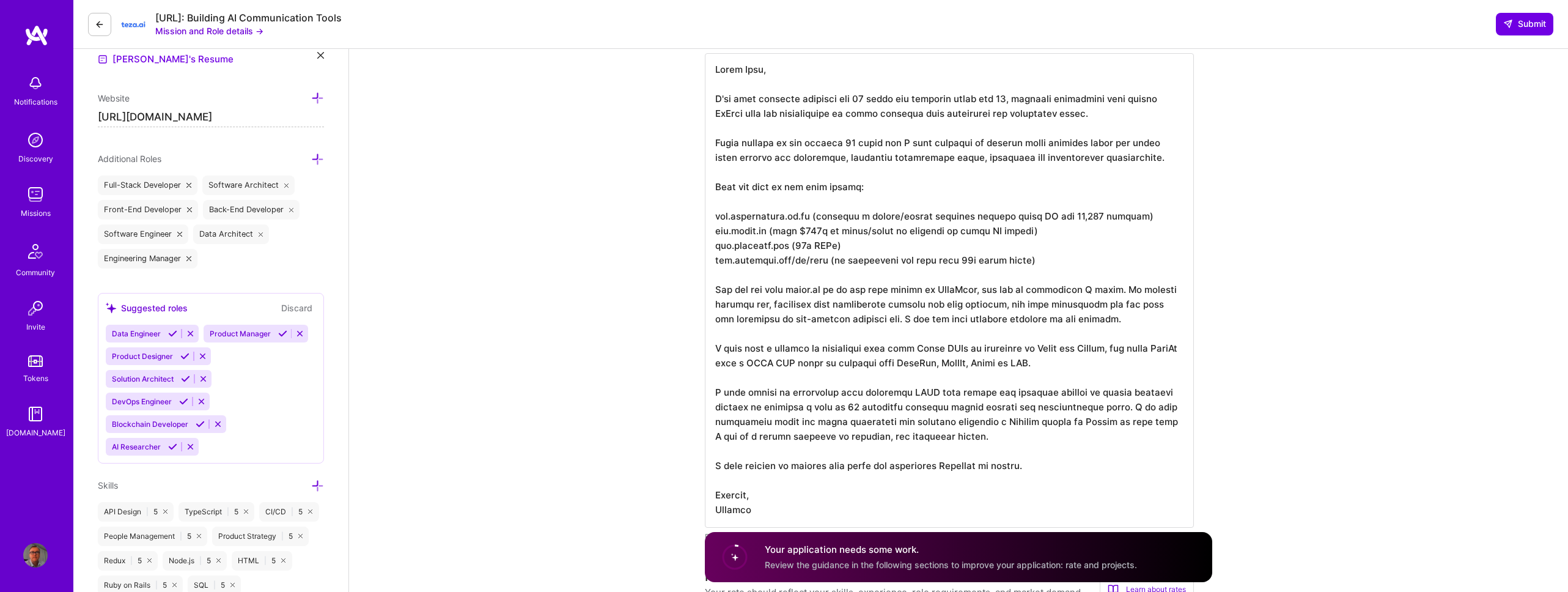
click at [872, 361] on textarea at bounding box center [949, 291] width 489 height 474
click at [963, 462] on textarea at bounding box center [949, 291] width 489 height 474
drag, startPoint x: 1039, startPoint y: 467, endPoint x: 877, endPoint y: 467, distance: 162.0
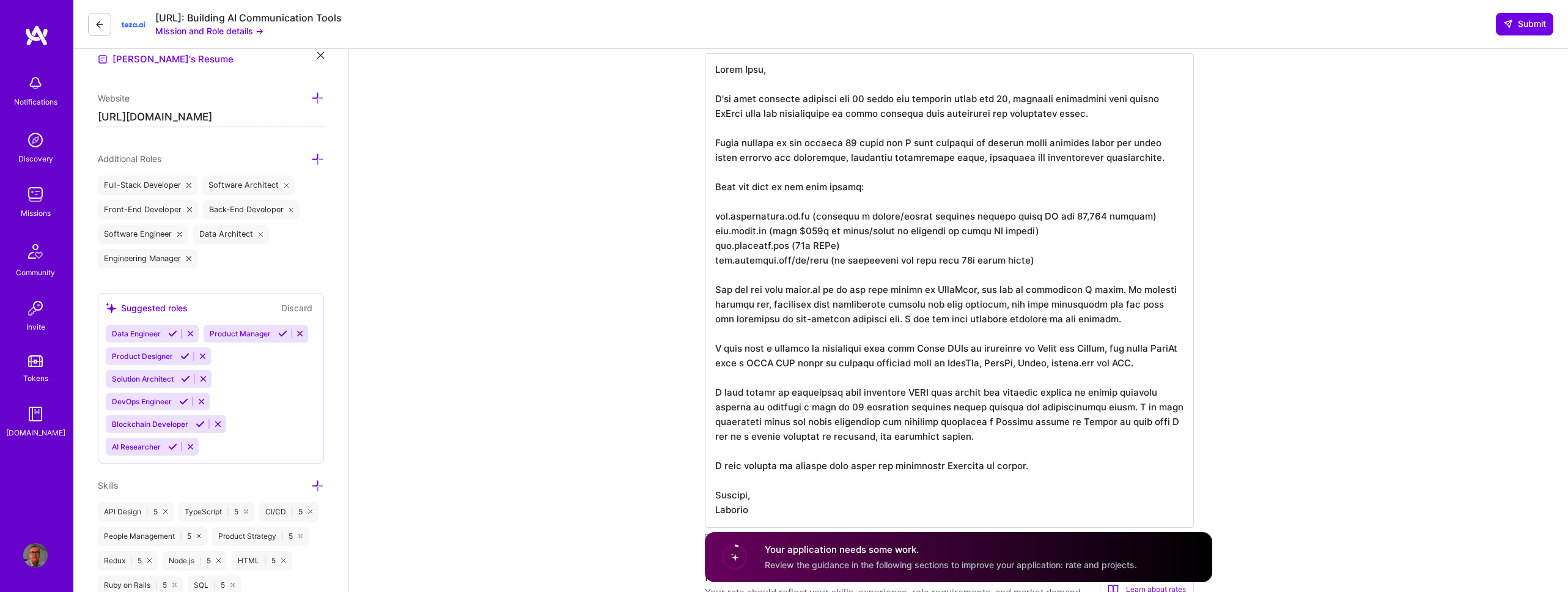
click at [877, 467] on textarea at bounding box center [949, 291] width 489 height 474
click at [901, 290] on textarea at bounding box center [949, 297] width 489 height 489
drag, startPoint x: 985, startPoint y: 290, endPoint x: 988, endPoint y: 298, distance: 8.5
click at [985, 291] on textarea at bounding box center [949, 297] width 489 height 489
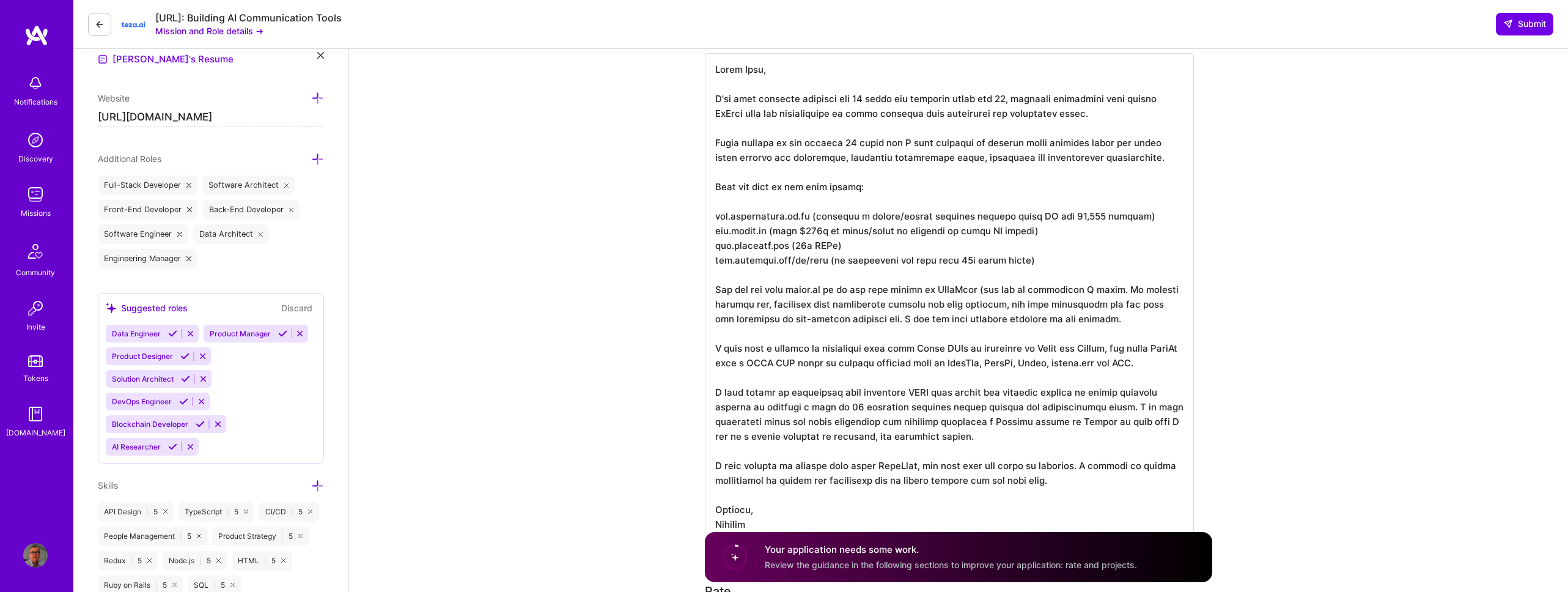
click at [1112, 291] on textarea at bounding box center [949, 297] width 489 height 489
click at [1106, 290] on textarea at bounding box center [949, 297] width 489 height 489
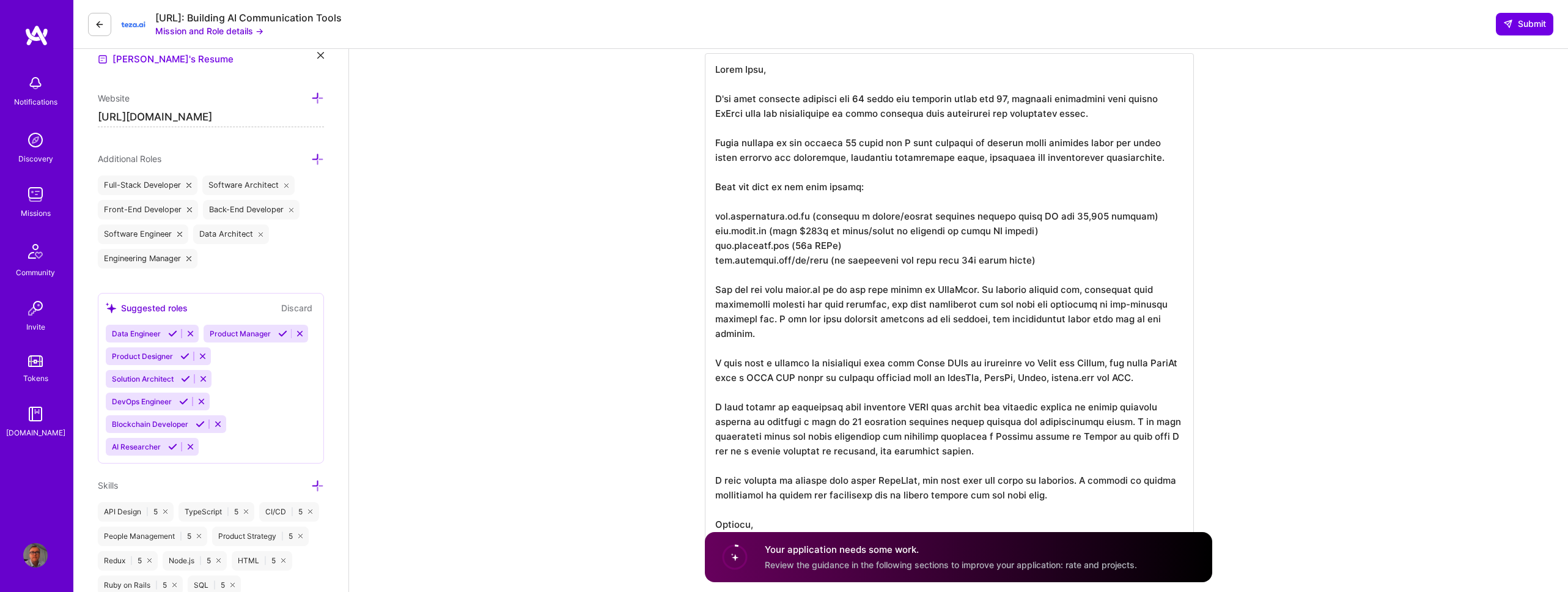
click at [1134, 436] on textarea at bounding box center [949, 305] width 489 height 503
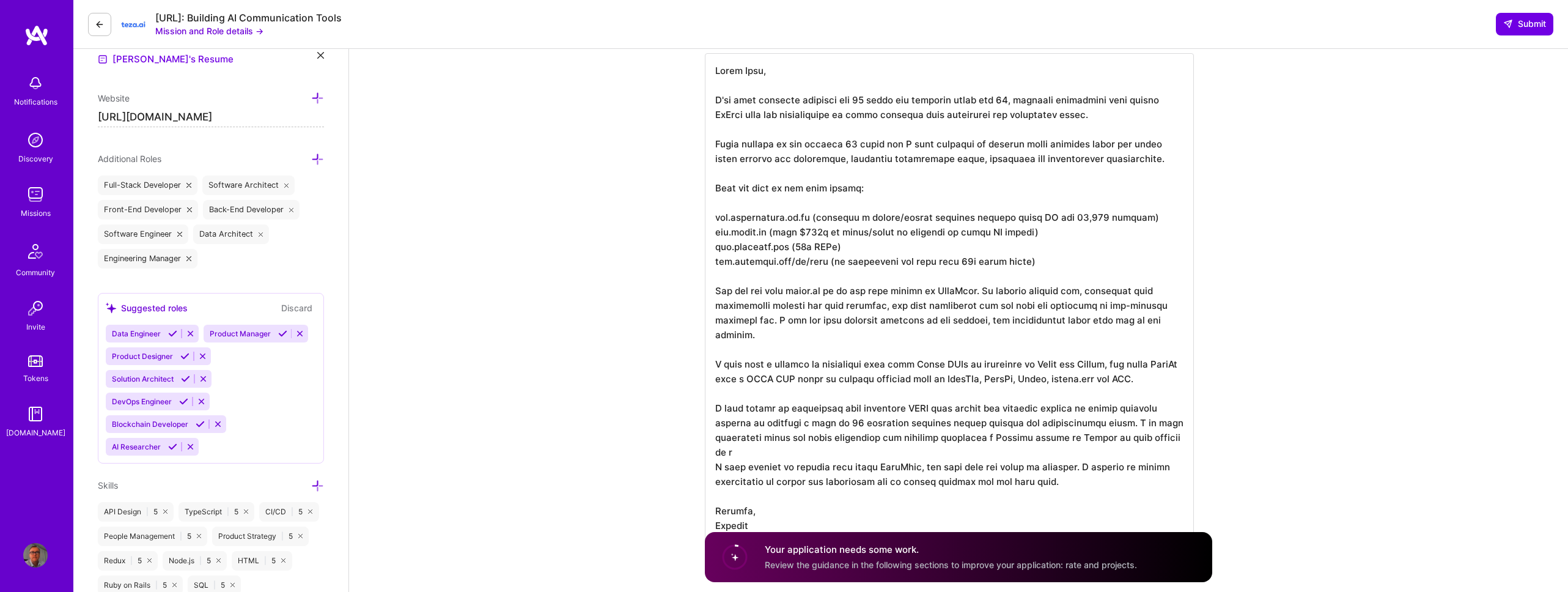
scroll to position [0, 0]
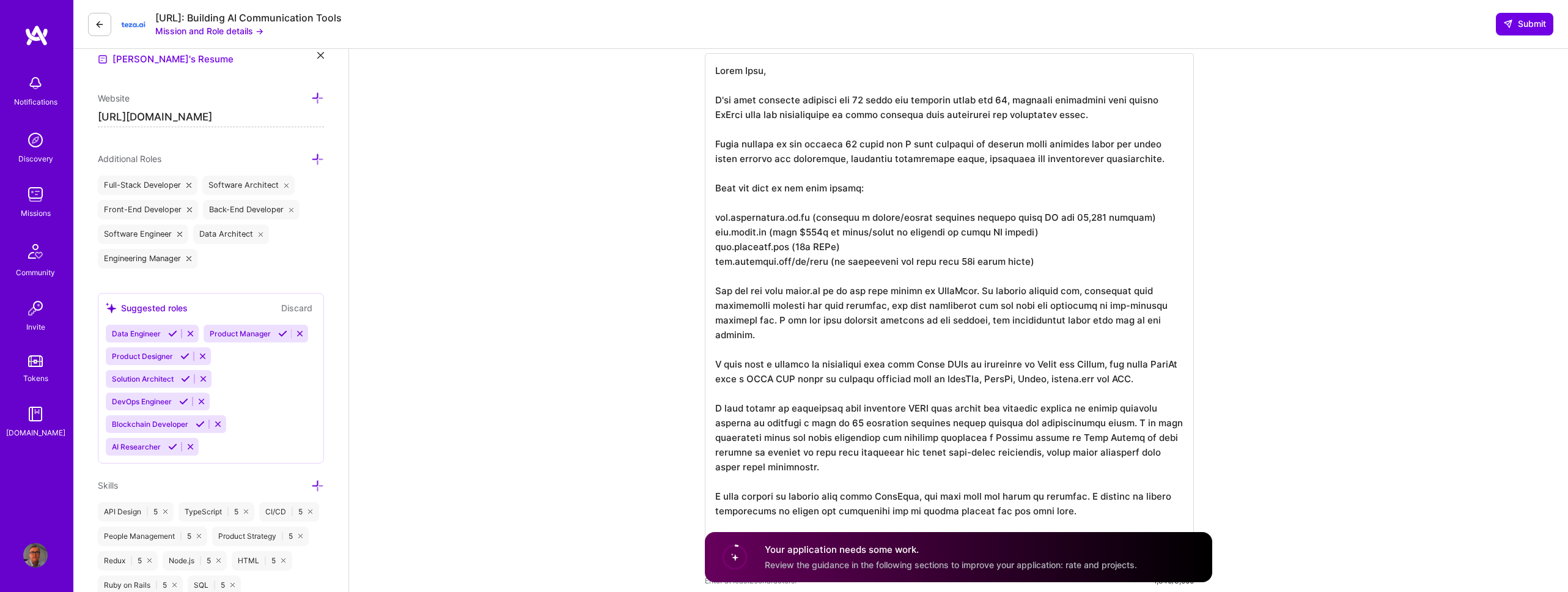
click at [1120, 454] on textarea at bounding box center [949, 312] width 489 height 518
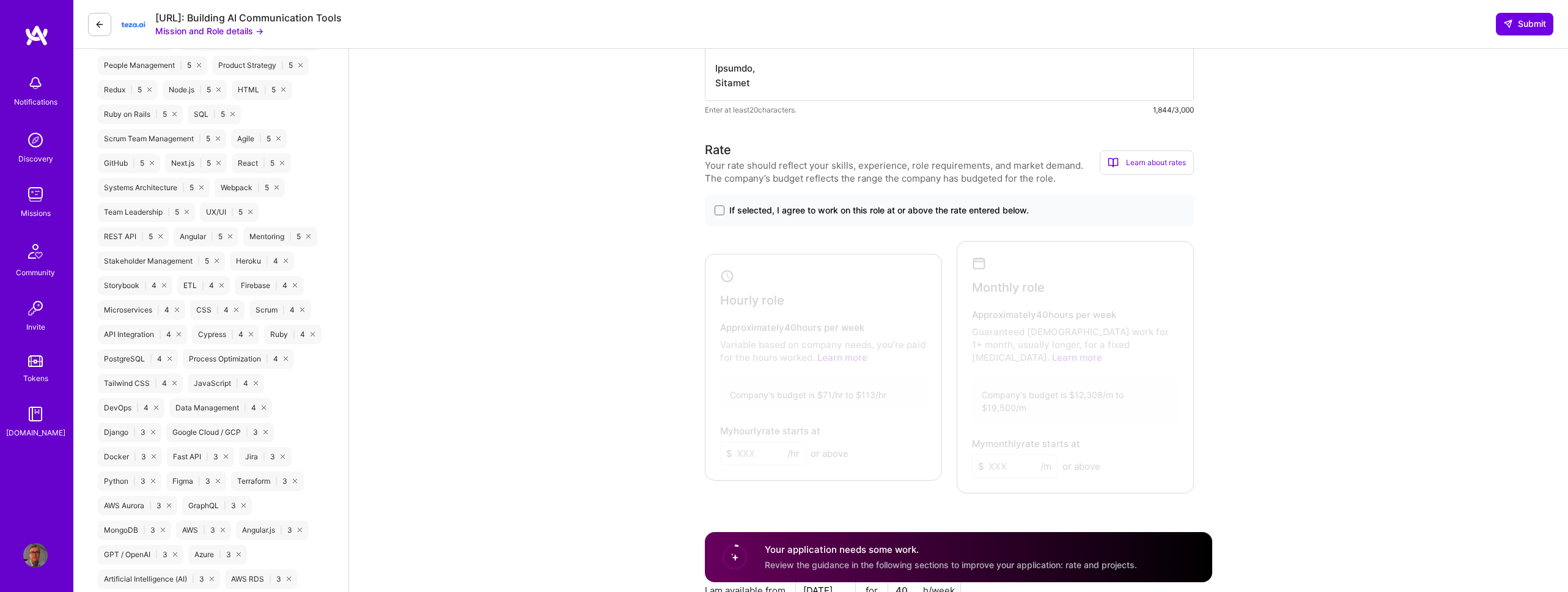
scroll to position [849, 0]
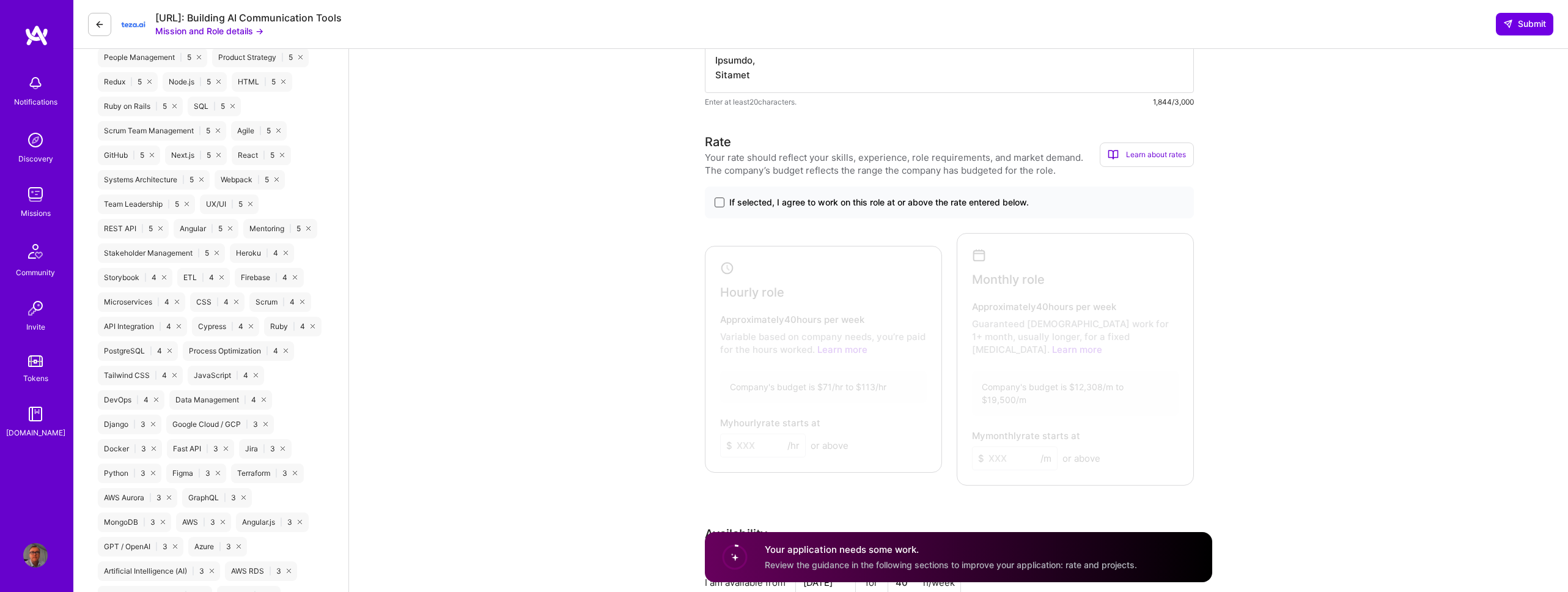
type textarea "Hello Teza, I've been building software for 40 years and managing teams for 25,…"
click at [717, 201] on span at bounding box center [720, 202] width 10 height 10
click at [0, 0] on input "If selected, I agree to work on this role at or above the rate entered below." at bounding box center [0, 0] width 0 height 0
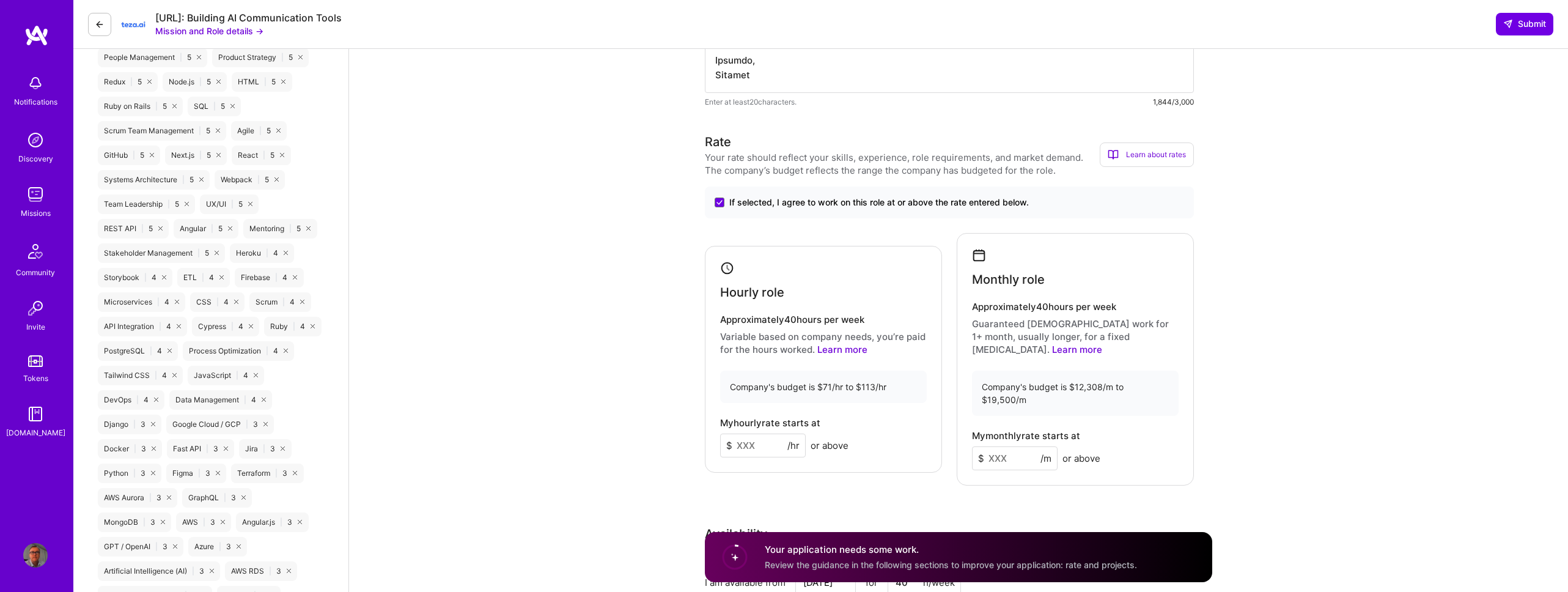
scroll to position [873, 0]
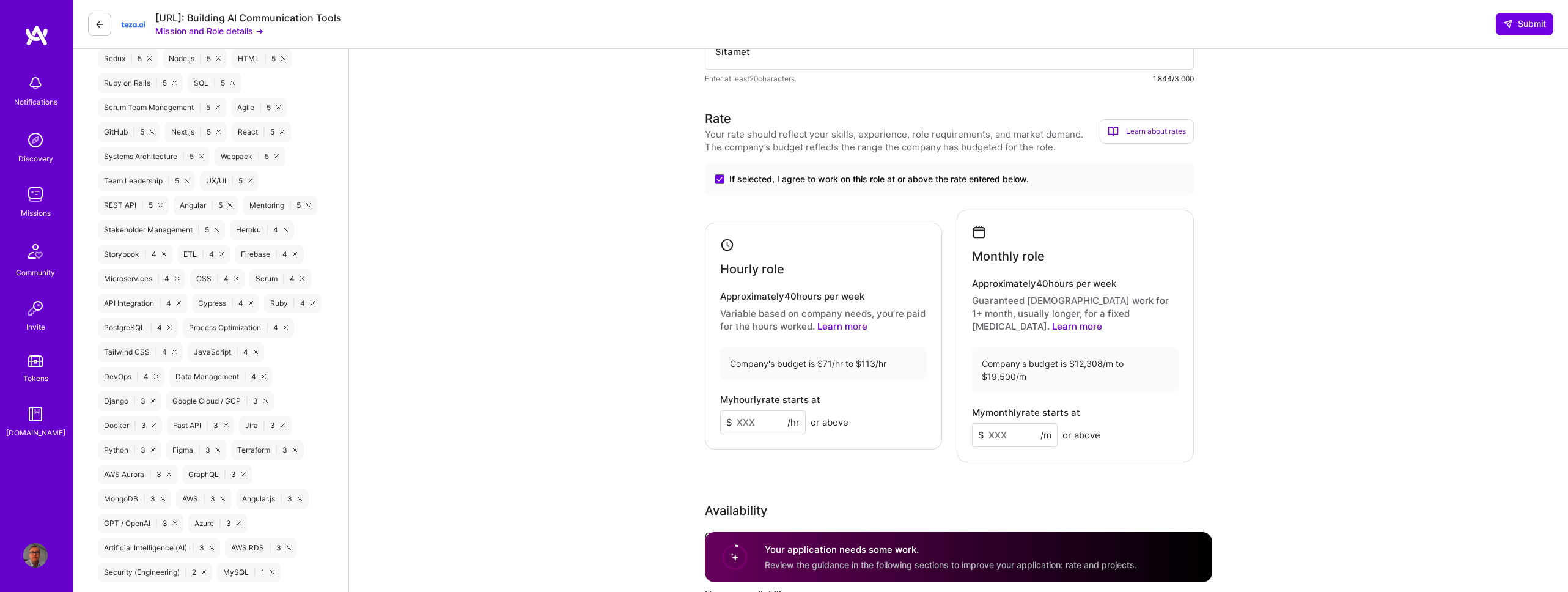
click at [759, 411] on input at bounding box center [763, 422] width 86 height 23
type input "100"
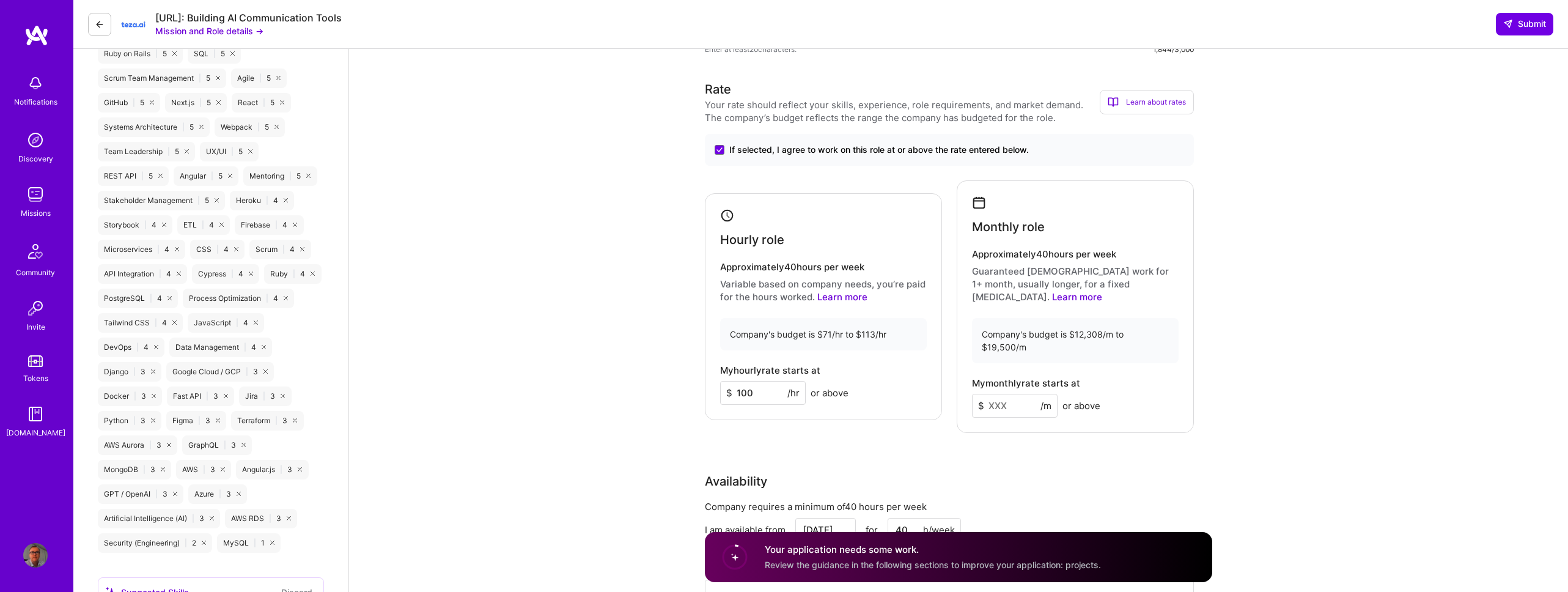
click at [1005, 394] on input at bounding box center [1015, 406] width 86 height 23
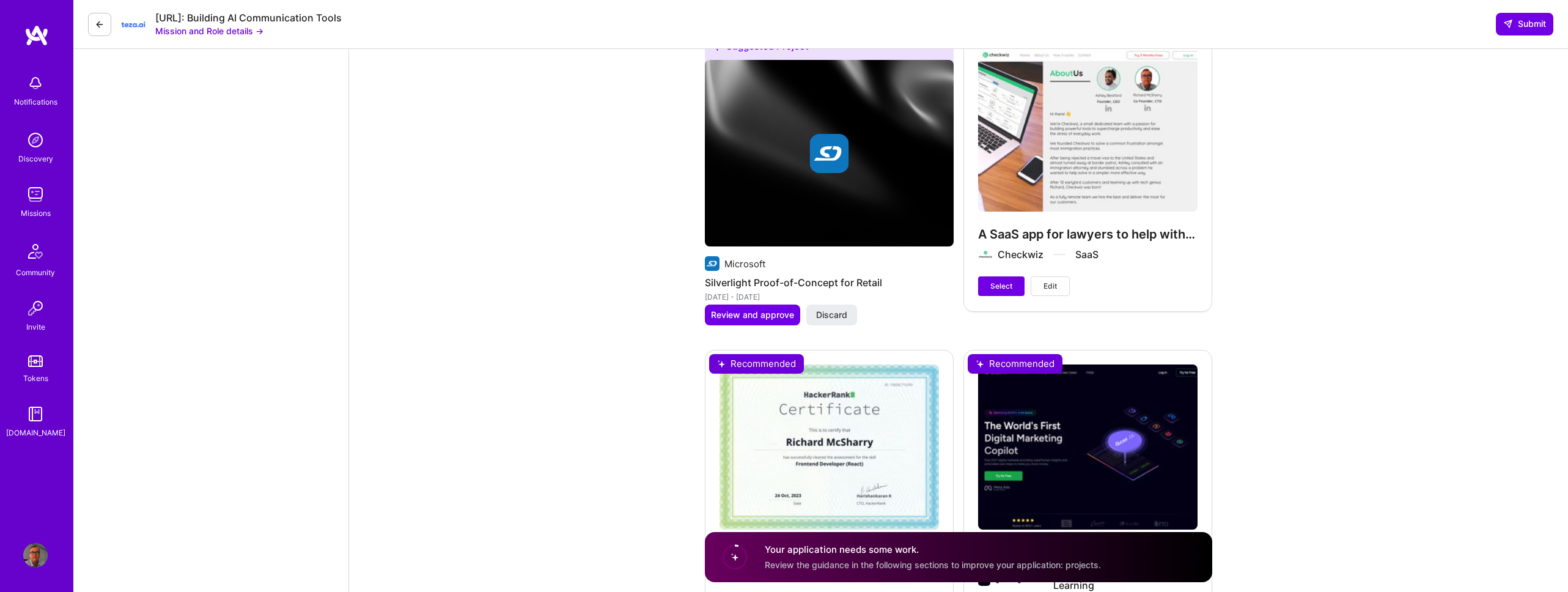
scroll to position [2451, 0]
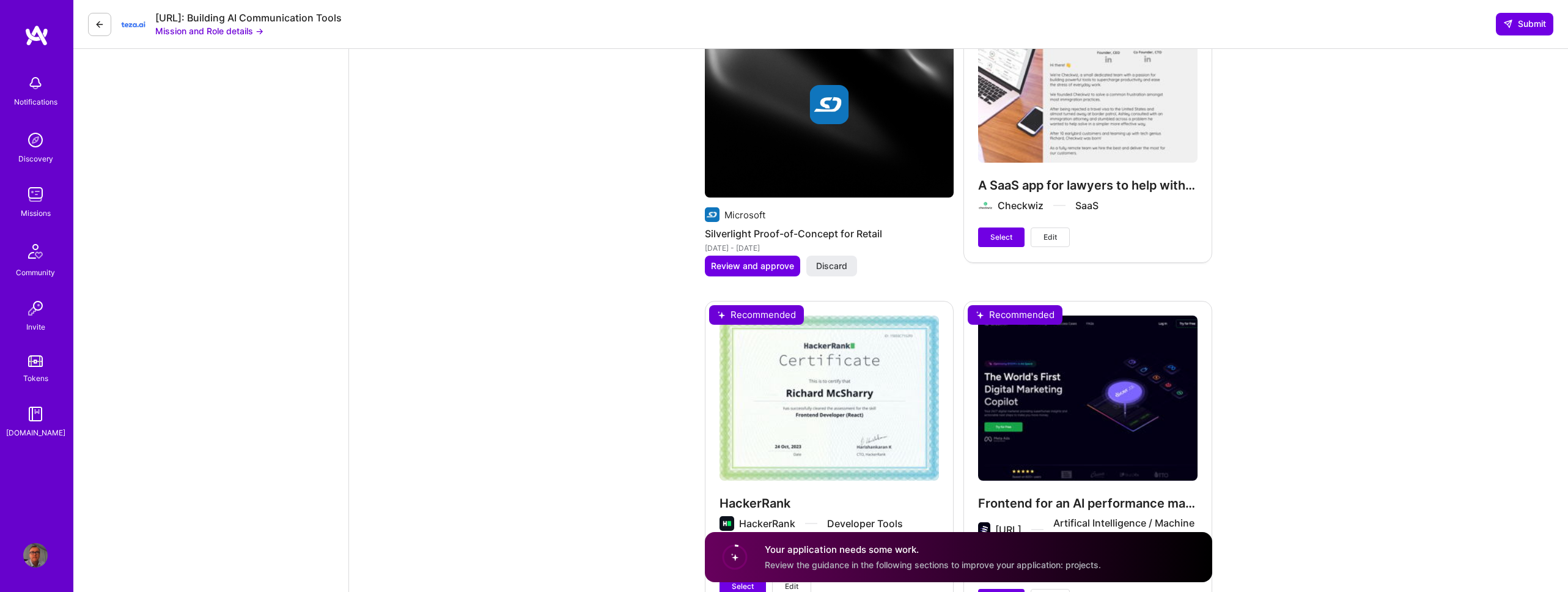
type input "16000"
click at [770, 397] on div "HackerRank HackerRank Developer Tools Matched on React and TypeScript Select Ed…" at bounding box center [829, 454] width 249 height 309
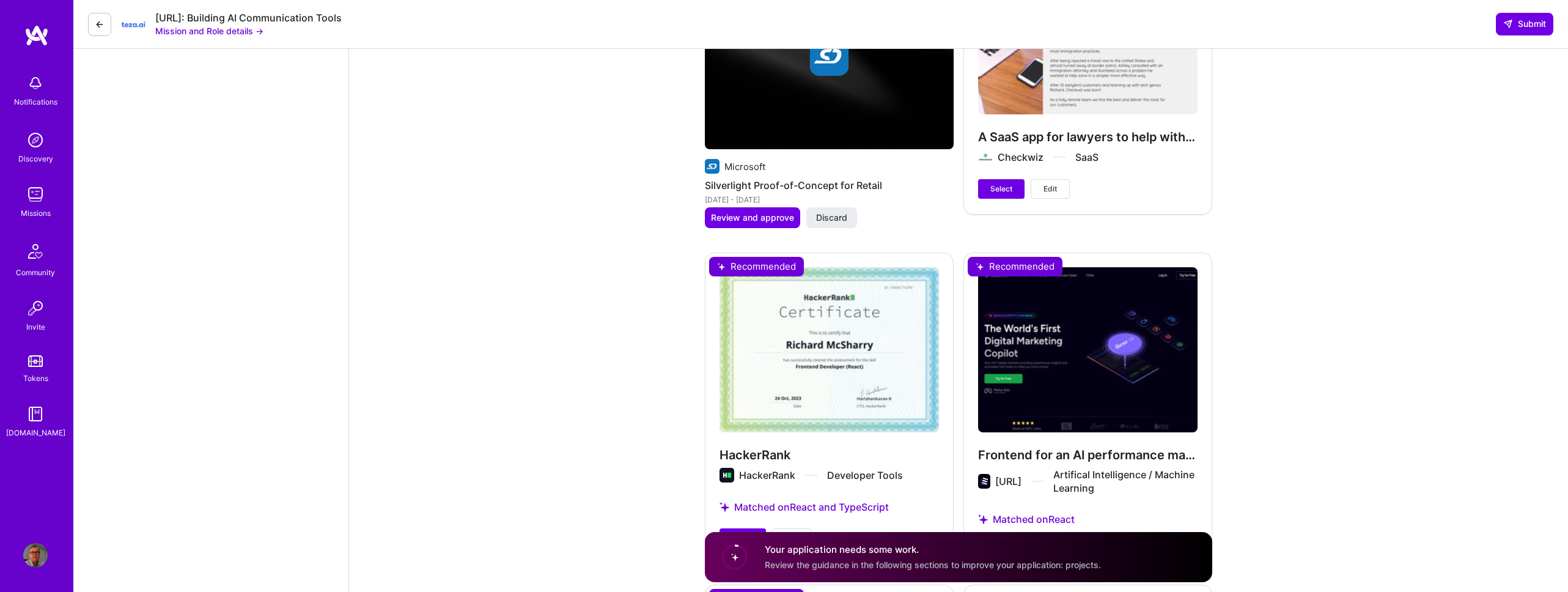
scroll to position [2555, 0]
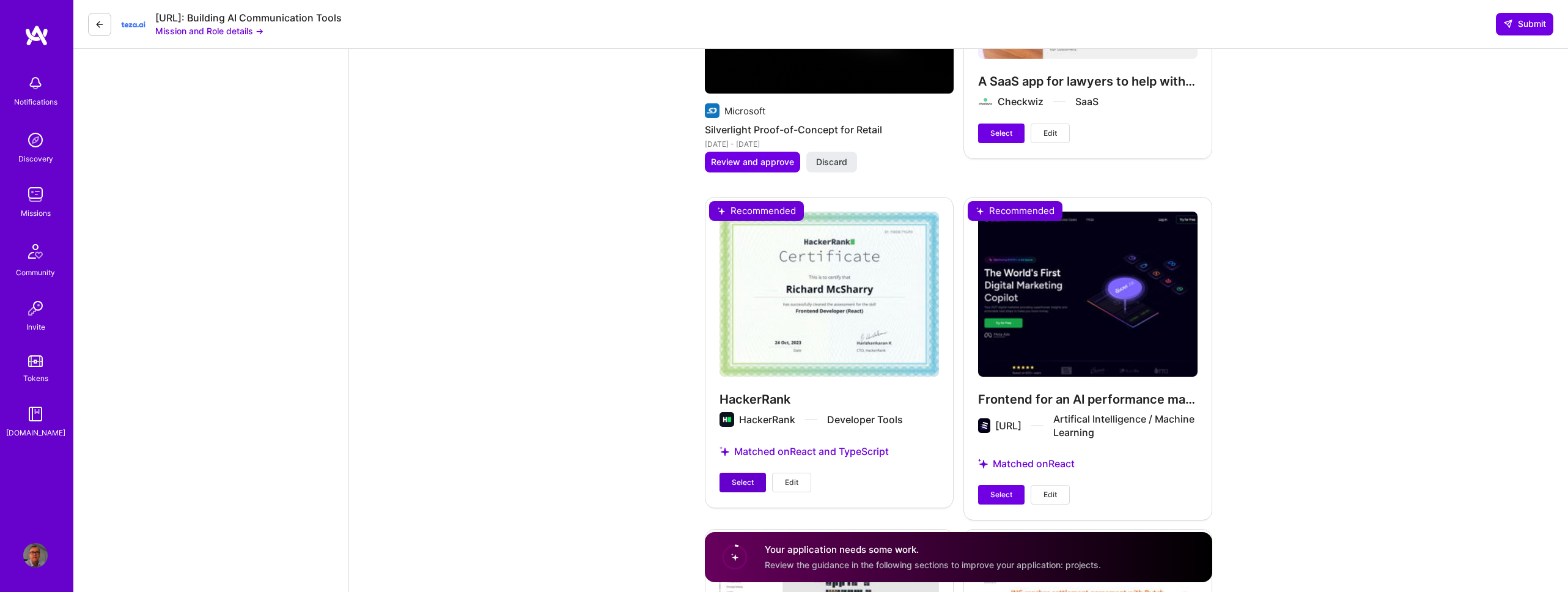
click at [744, 477] on span "Select" at bounding box center [742, 482] width 22 height 11
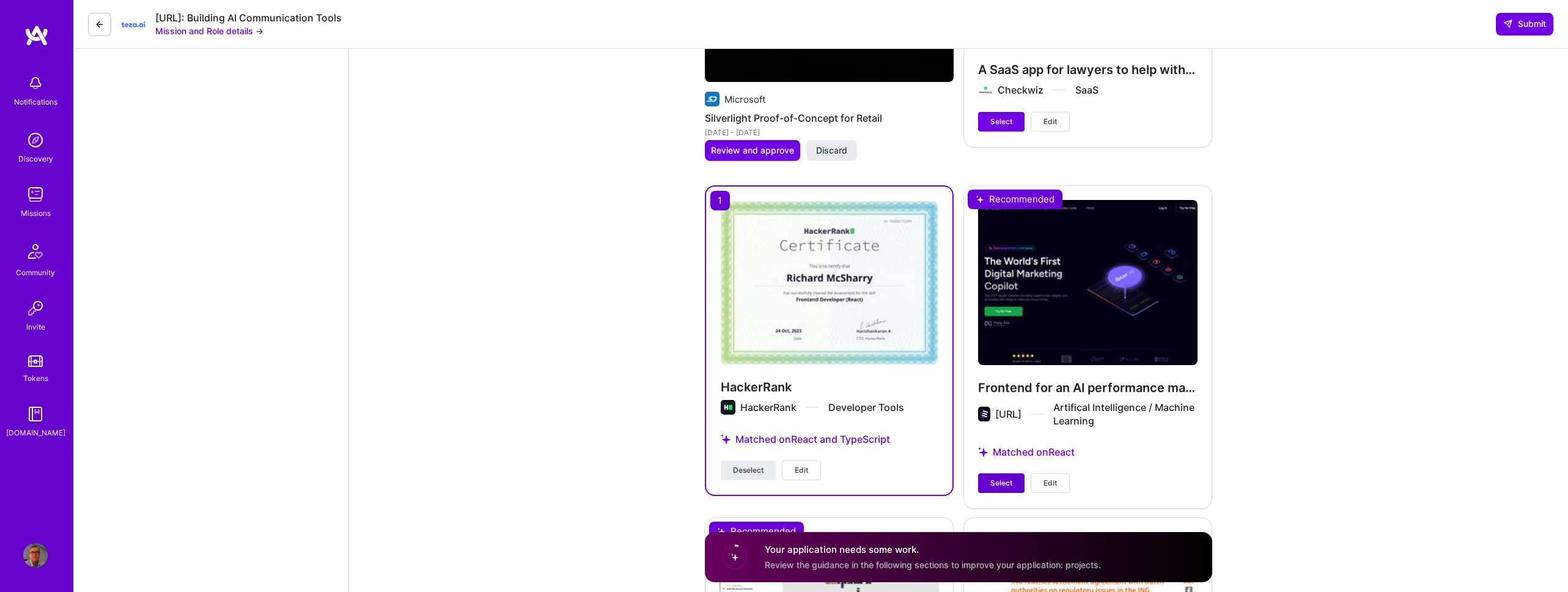
click at [1009, 477] on span "Select" at bounding box center [1000, 482] width 22 height 11
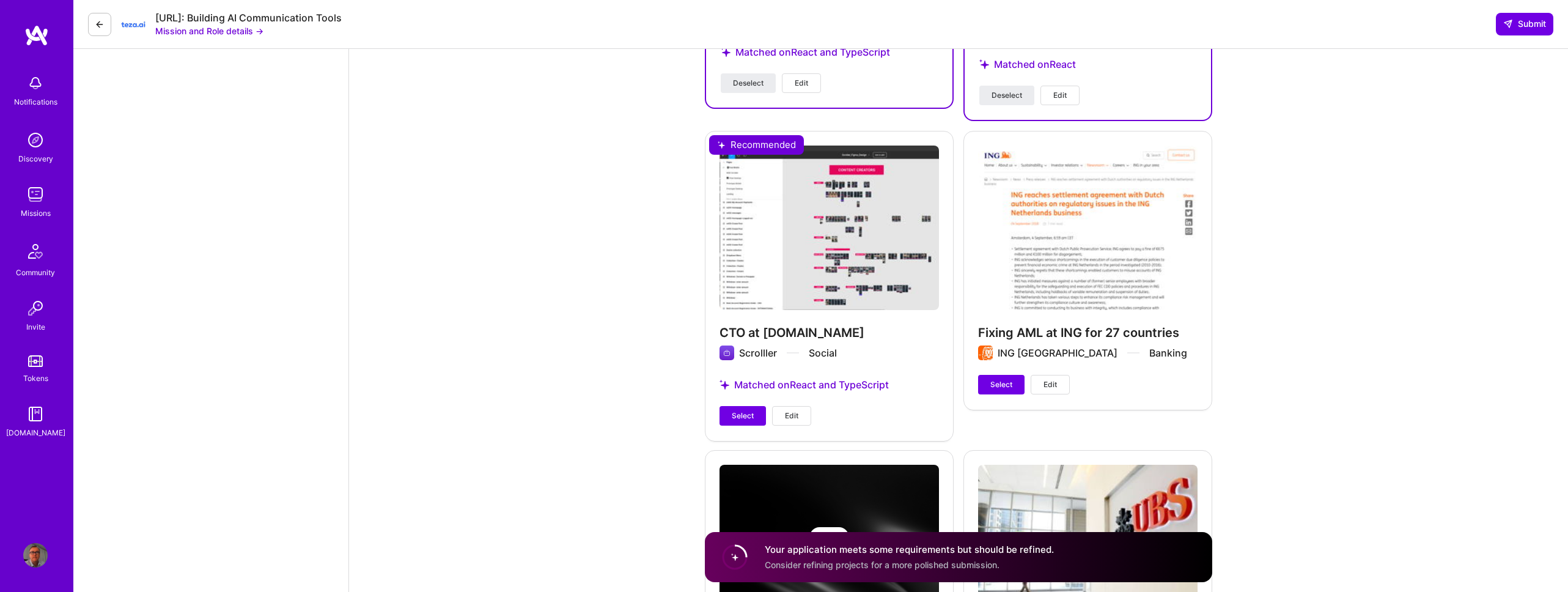
scroll to position [2986, 0]
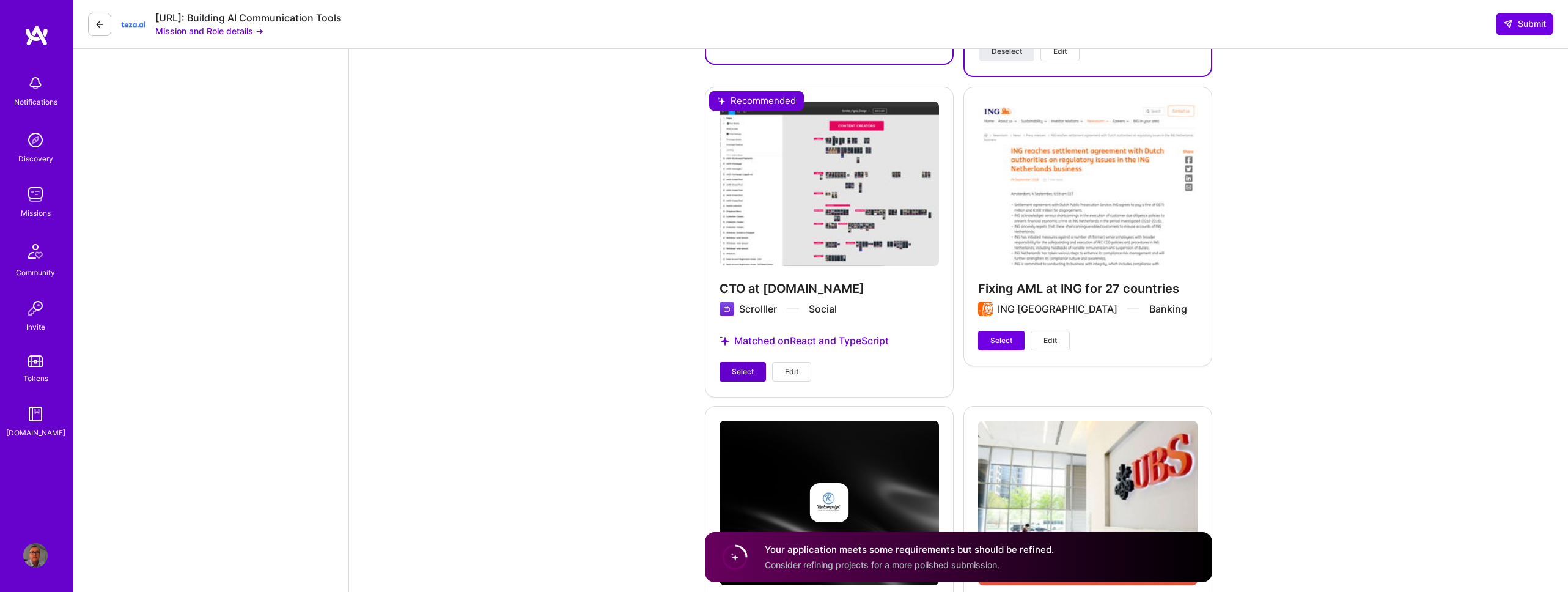
click at [737, 366] on span "Select" at bounding box center [742, 371] width 22 height 11
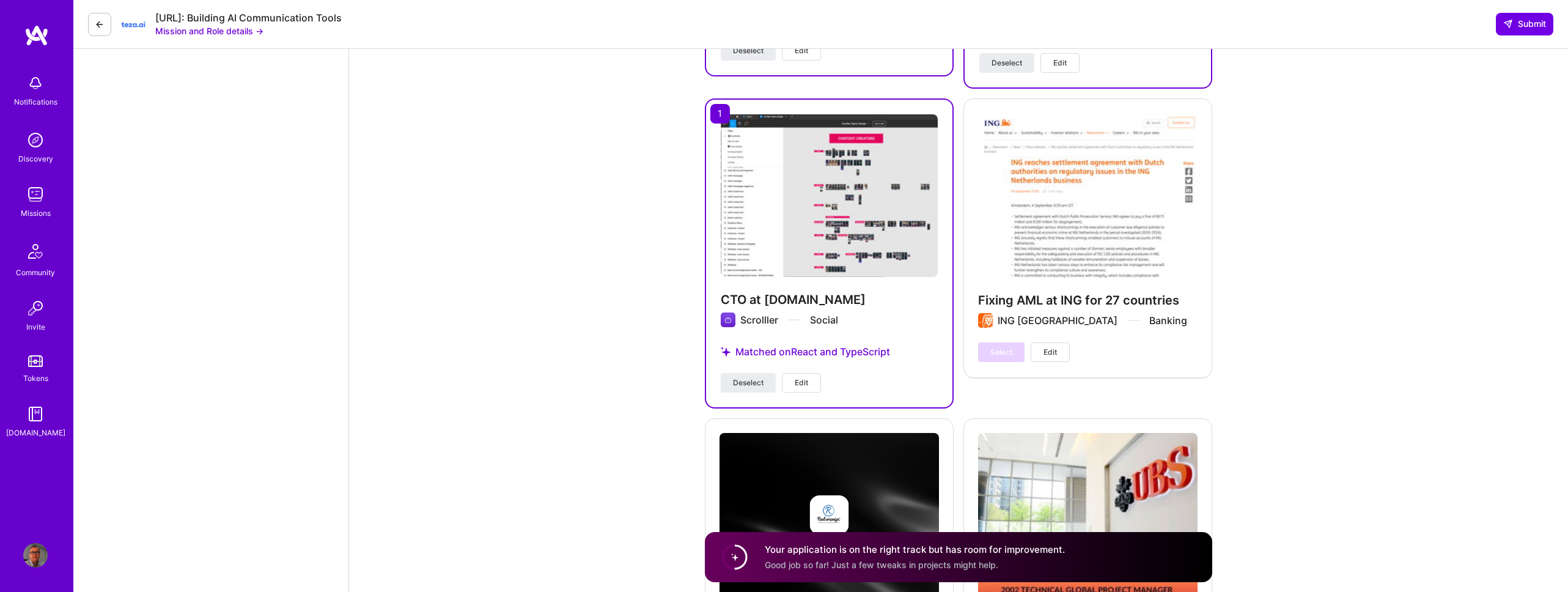
scroll to position [3151, 0]
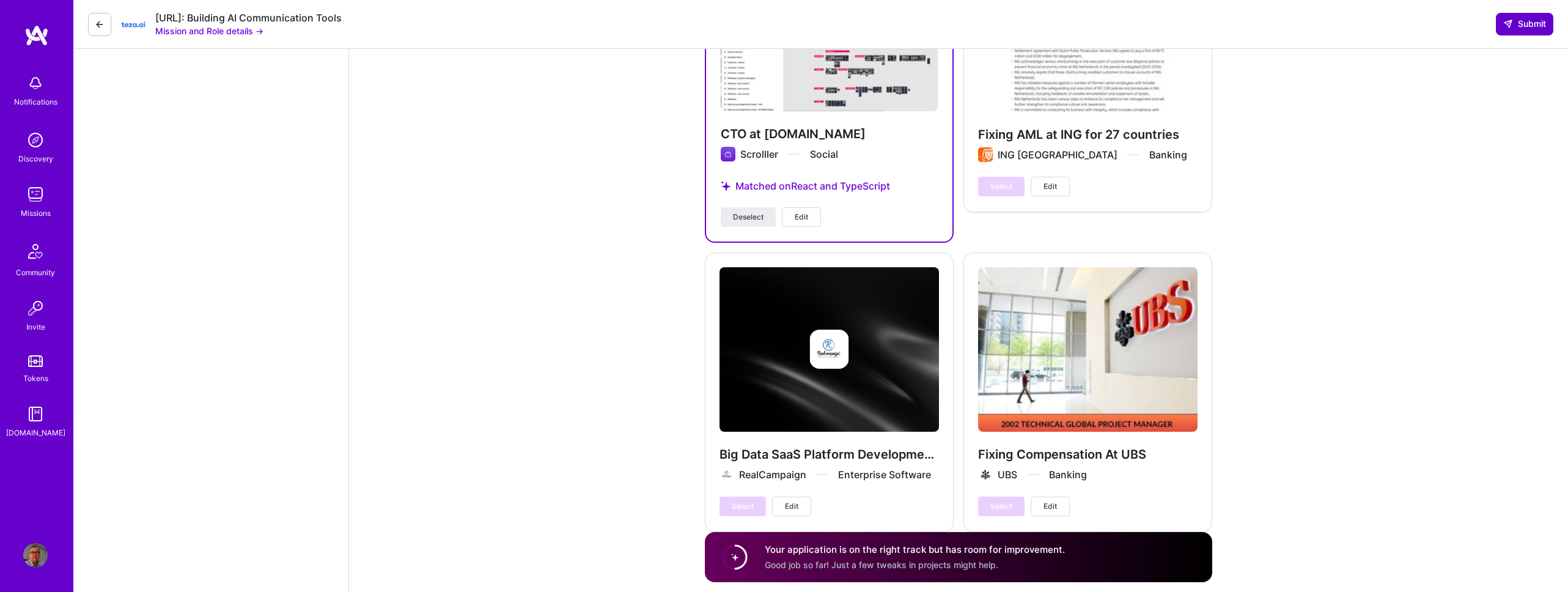
click at [1516, 28] on span "Submit" at bounding box center [1524, 23] width 43 height 13
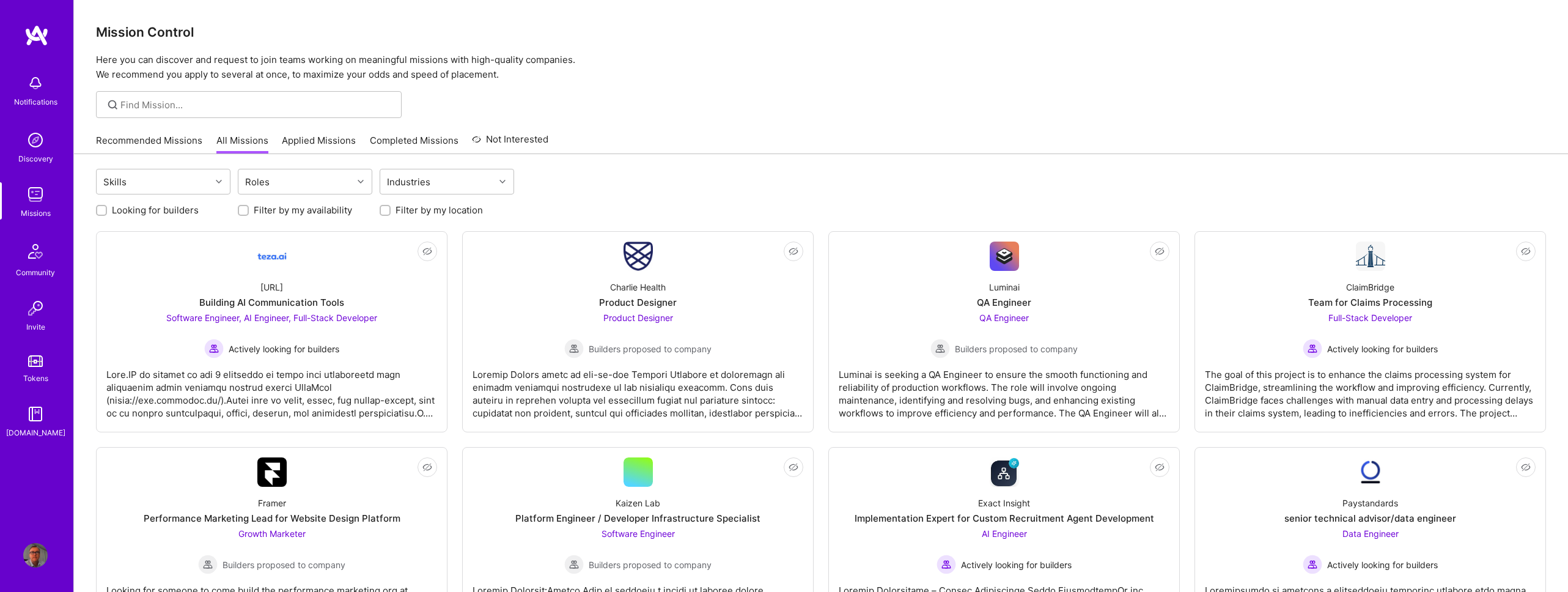
click at [38, 80] on img at bounding box center [35, 83] width 24 height 24
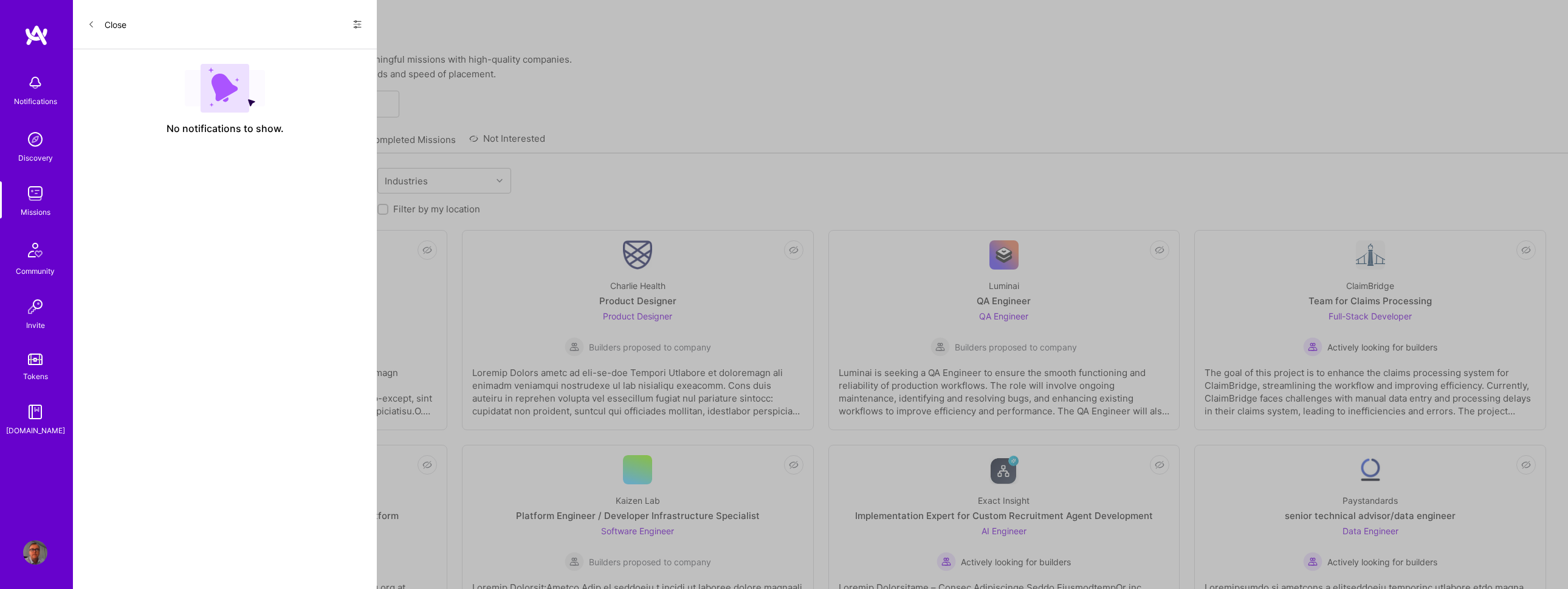
click at [360, 23] on icon at bounding box center [358, 24] width 8 height 2
click at [280, 51] on span "Show all notifications" at bounding box center [272, 49] width 84 height 13
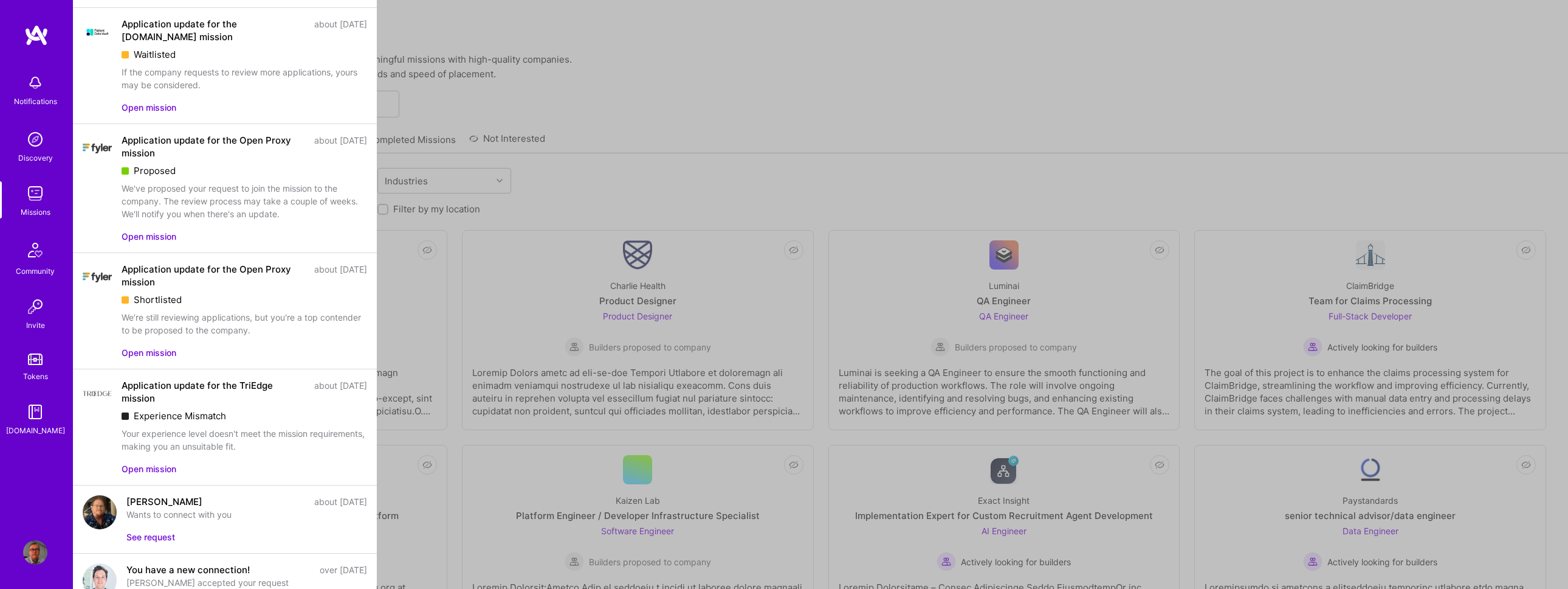
scroll to position [546, 0]
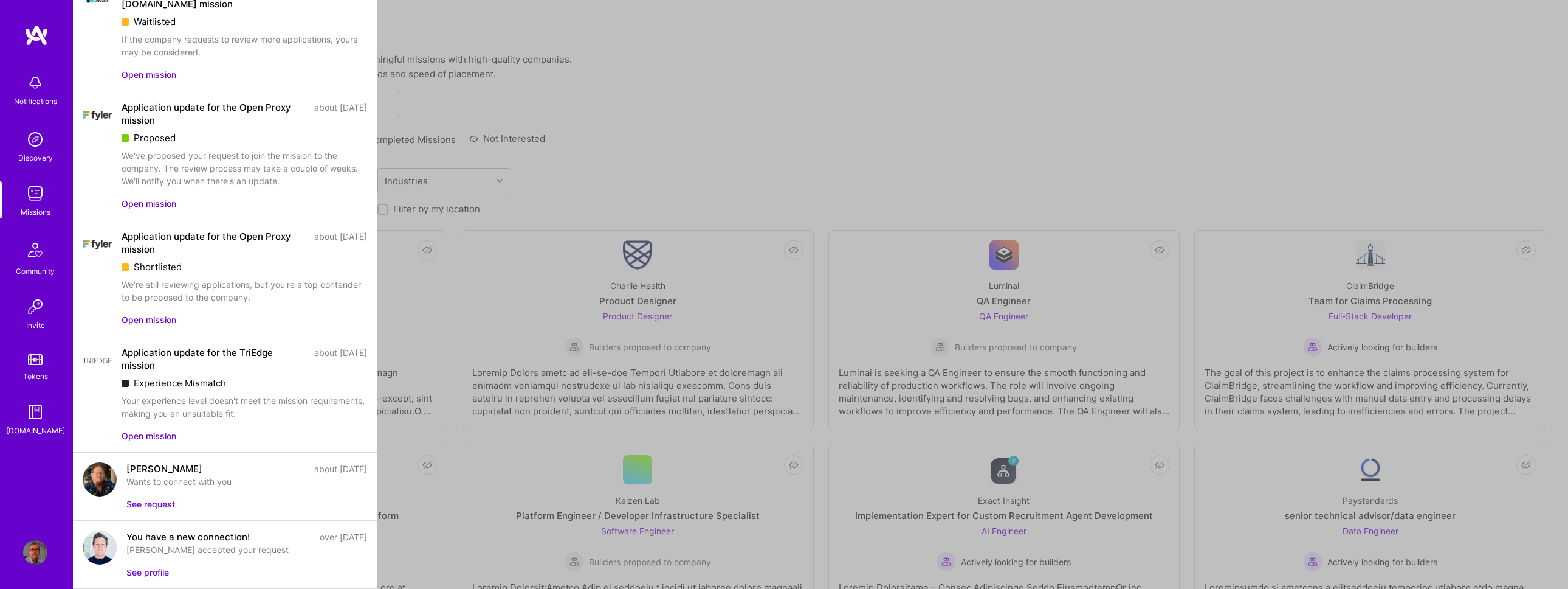
click at [145, 510] on button "See request" at bounding box center [150, 504] width 48 height 13
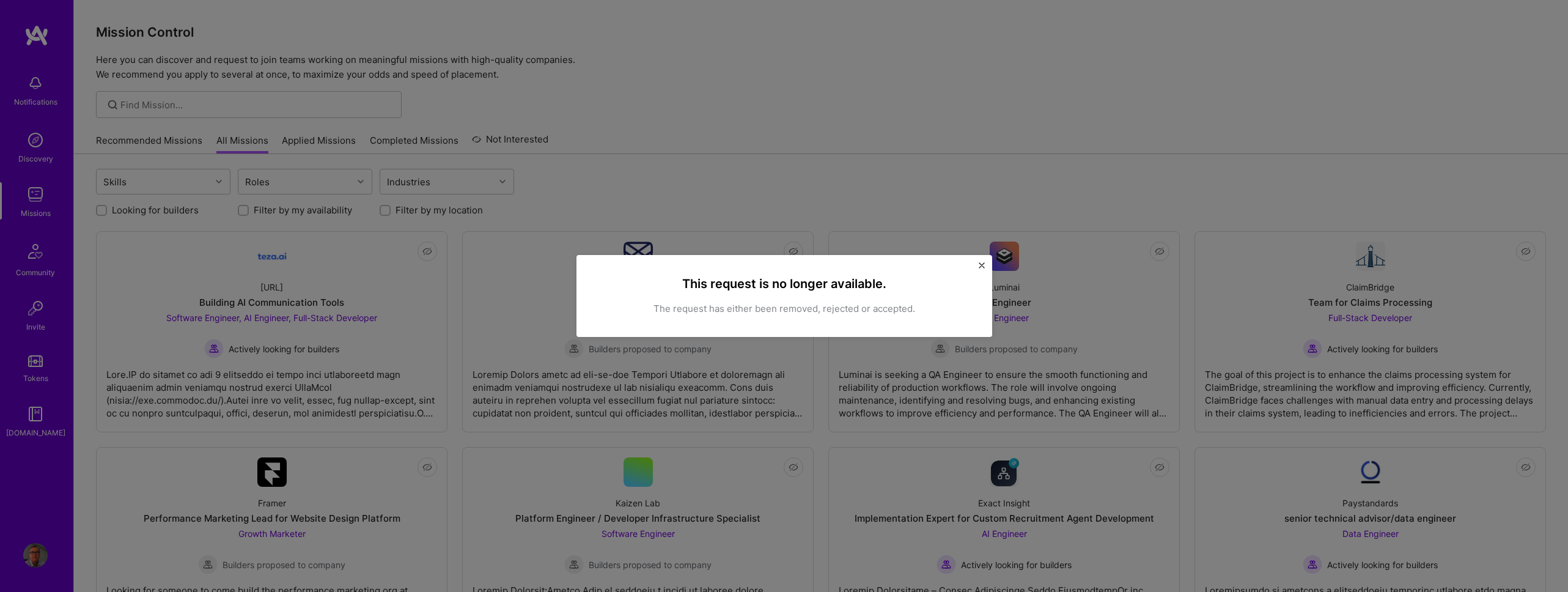
click at [983, 263] on img "Close" at bounding box center [981, 265] width 6 height 6
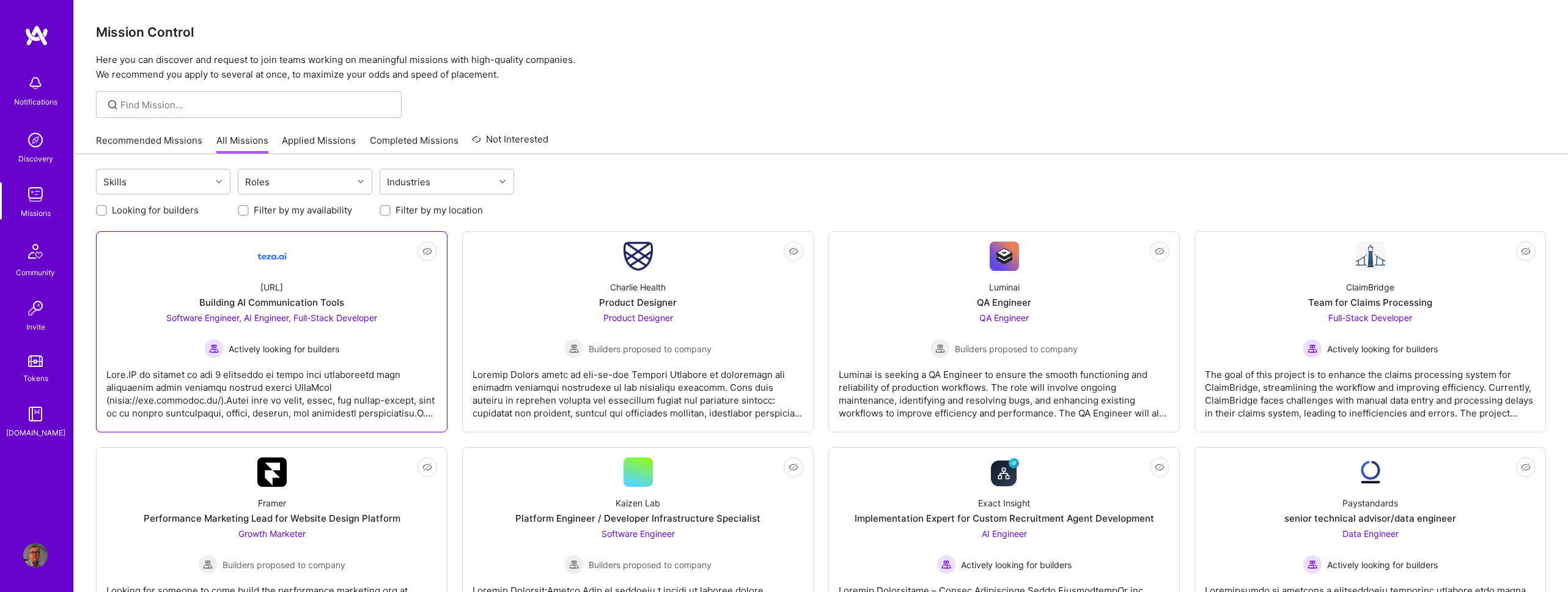
click at [394, 268] on link "Not Interested teza.ai Building AI Communication Tools Software Engineer, AI En…" at bounding box center [271, 332] width 331 height 180
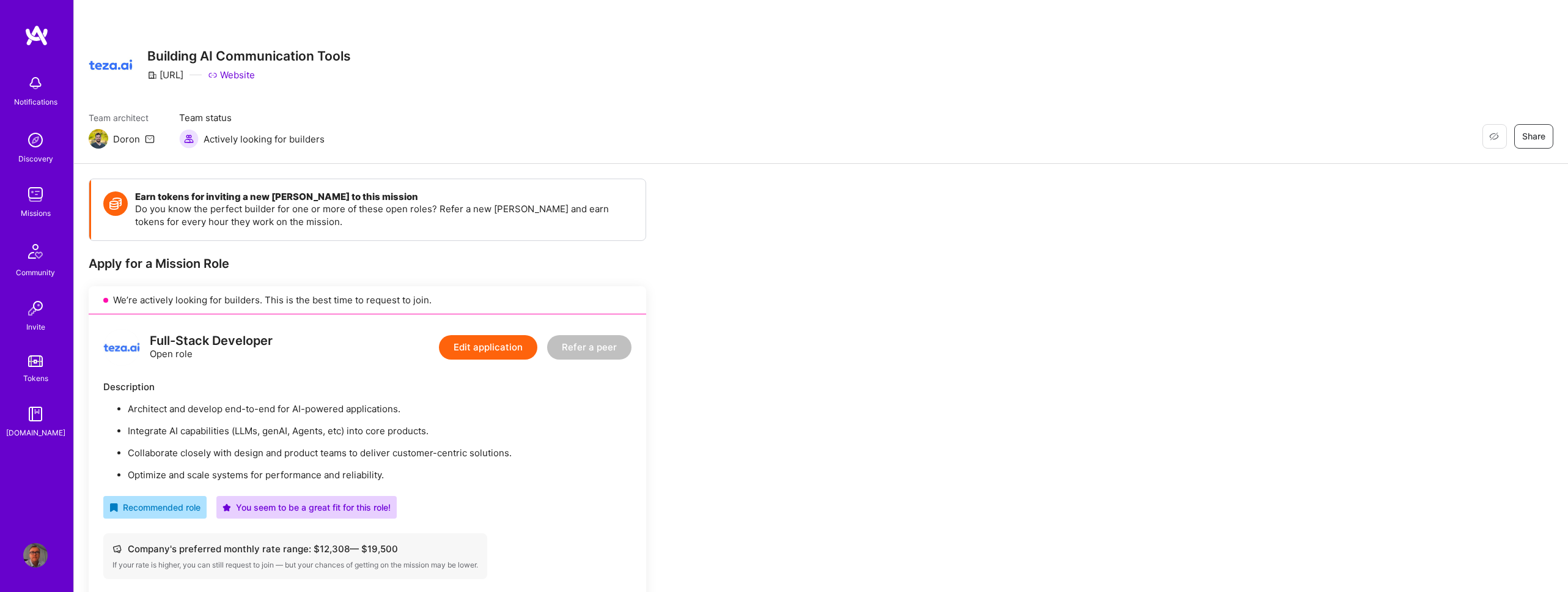
click at [475, 342] on button "Edit application" at bounding box center [488, 346] width 98 height 24
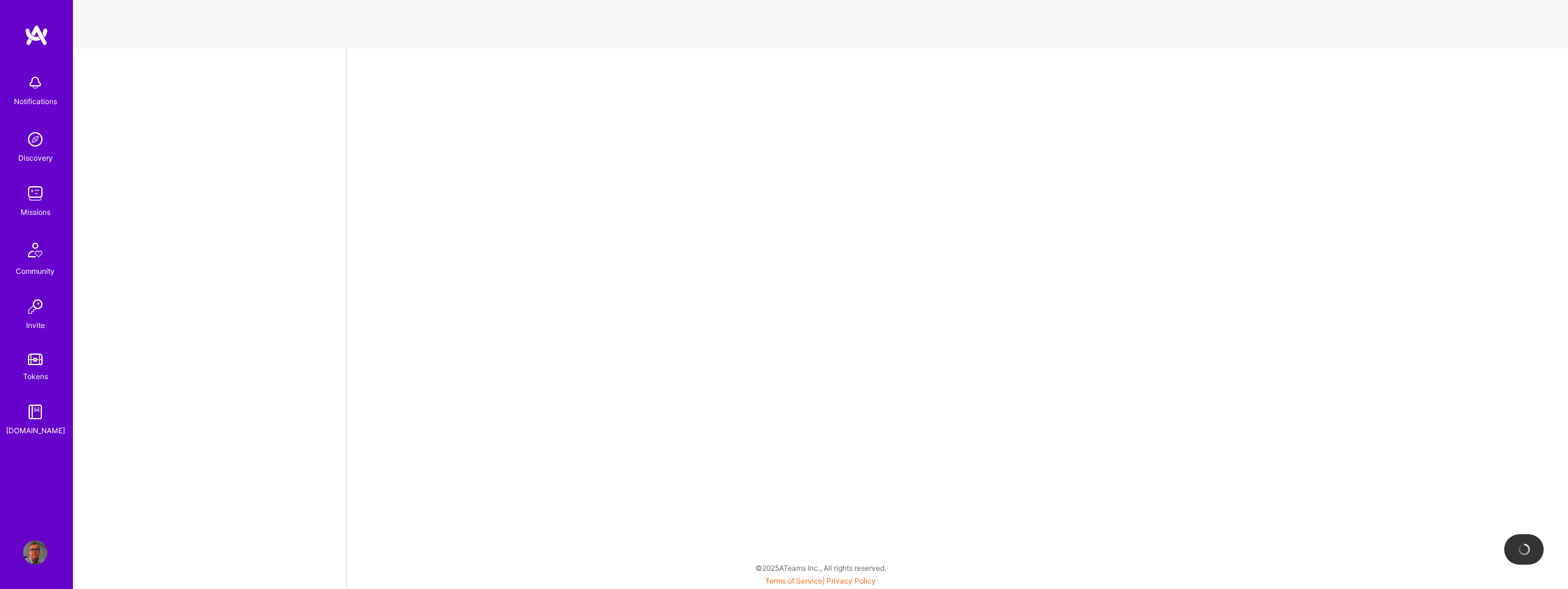
select select "GB"
